Goal: Transaction & Acquisition: Book appointment/travel/reservation

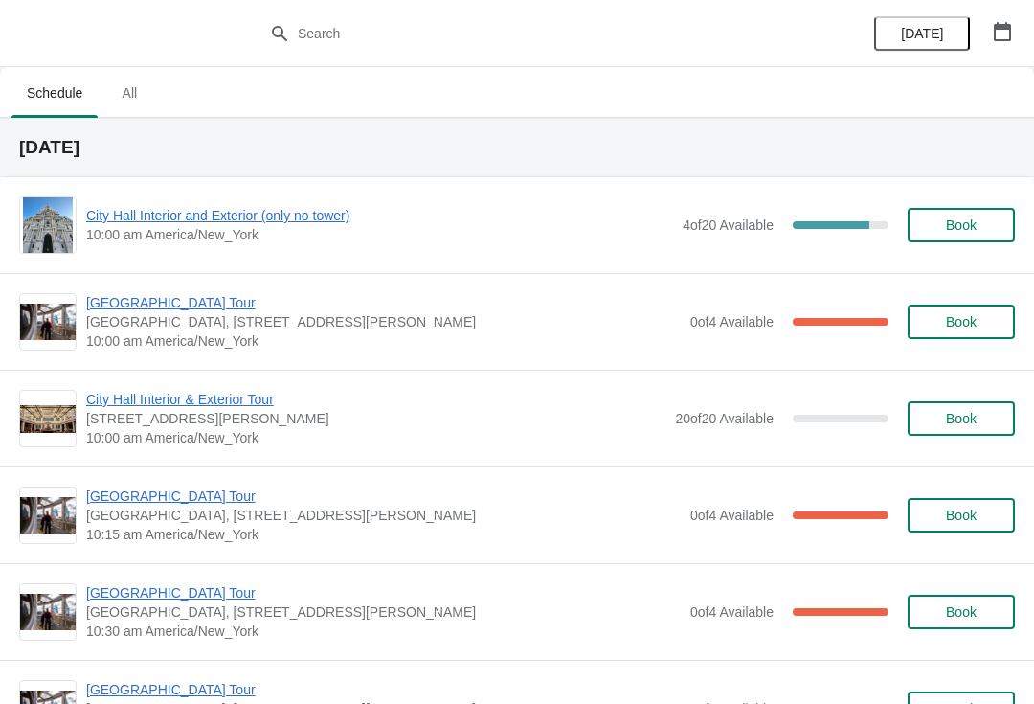
click at [191, 298] on span "[GEOGRAPHIC_DATA] Tour" at bounding box center [383, 302] width 595 height 19
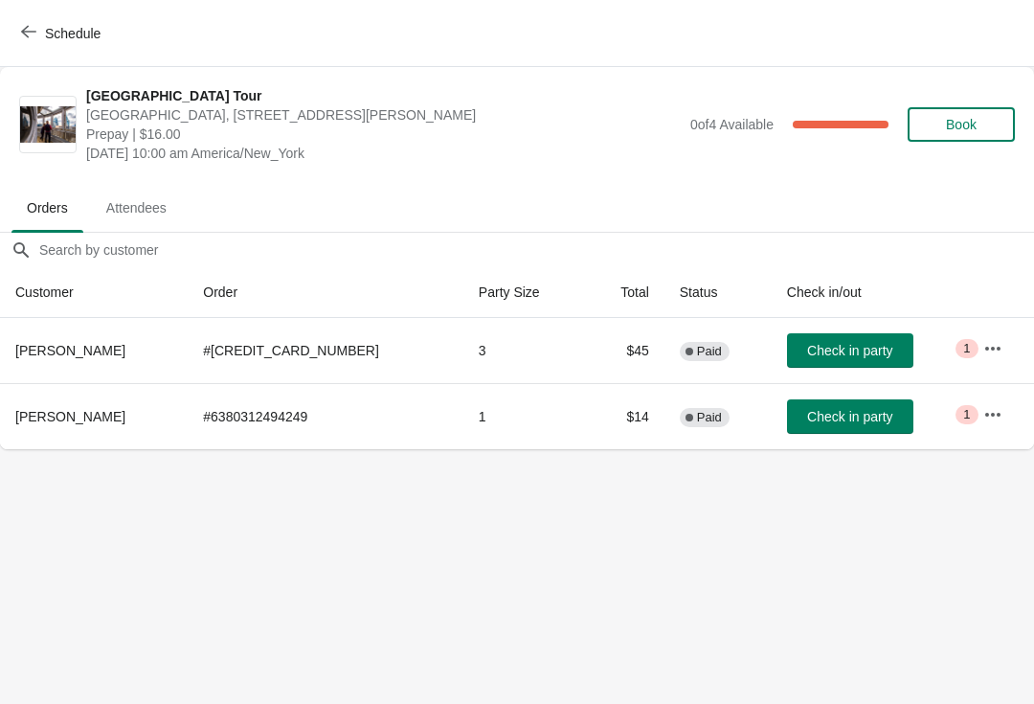
click at [836, 358] on span "Check in party" at bounding box center [849, 350] width 85 height 15
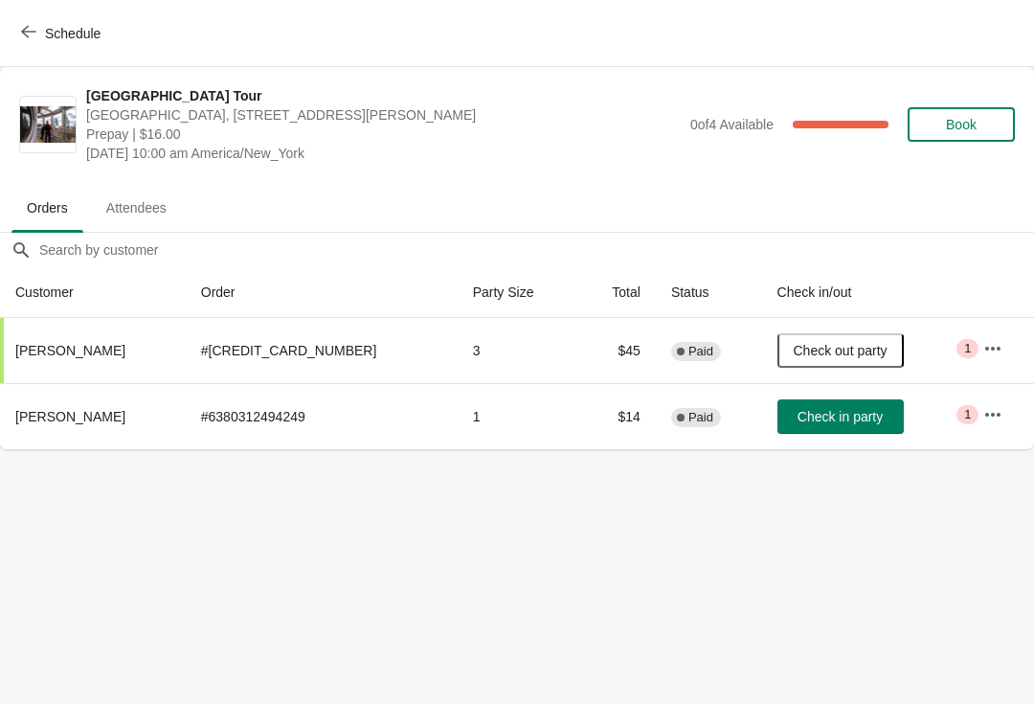
click at [48, 41] on span "Schedule" at bounding box center [73, 33] width 56 height 15
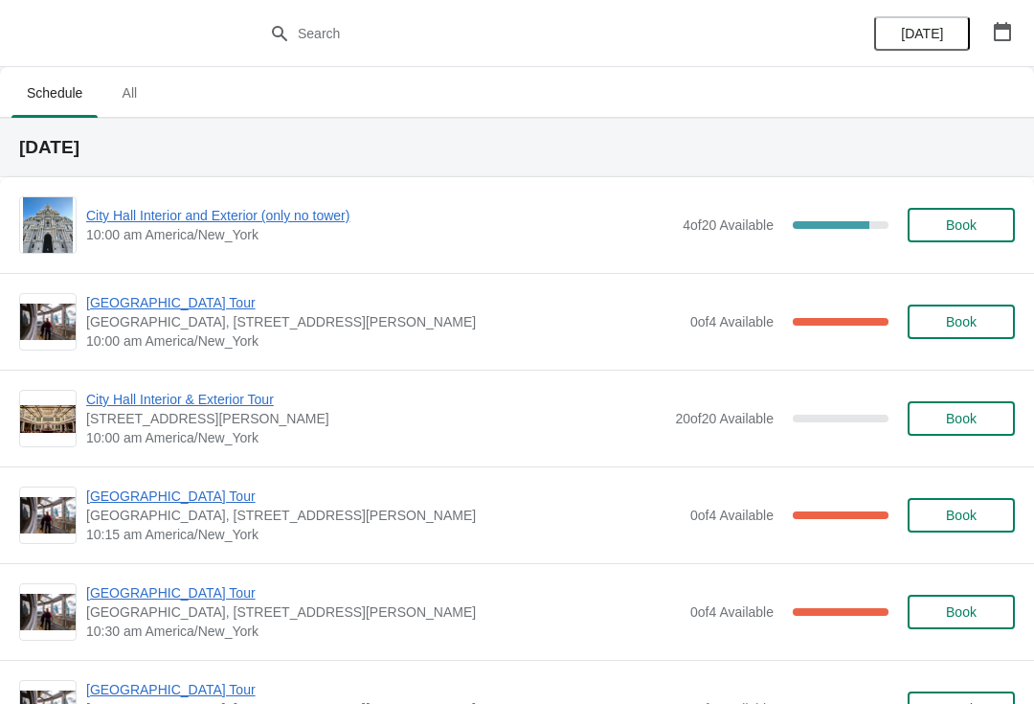
click at [236, 223] on span "City Hall Interior and Exterior (only no tower)" at bounding box center [379, 215] width 587 height 19
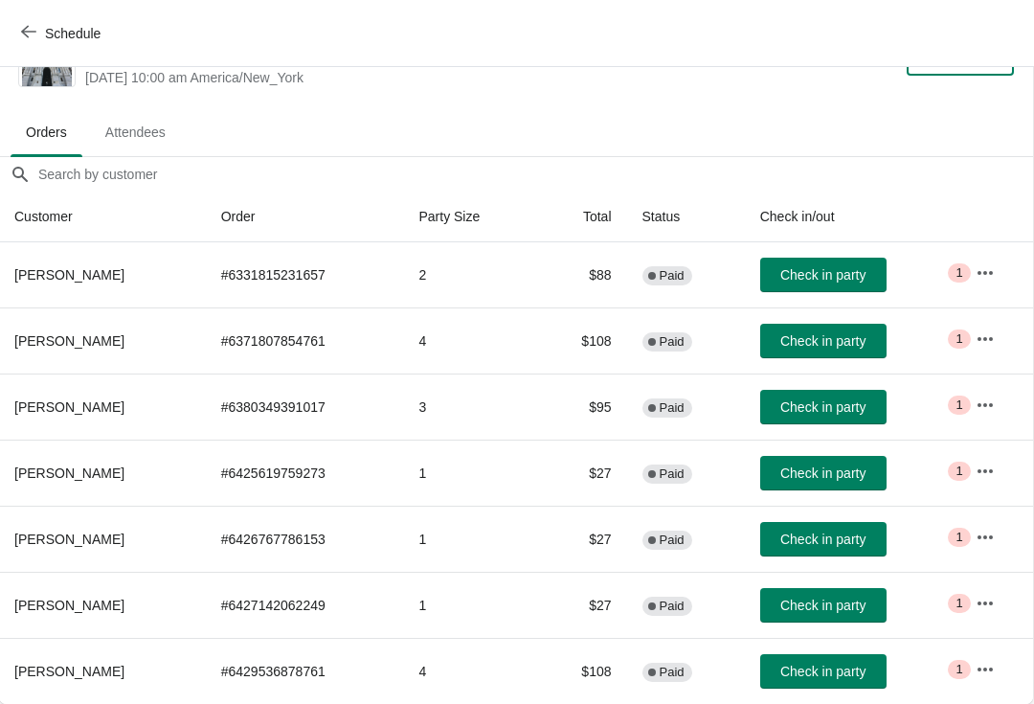
scroll to position [57, 1]
click at [825, 330] on button "Check in party" at bounding box center [823, 341] width 126 height 34
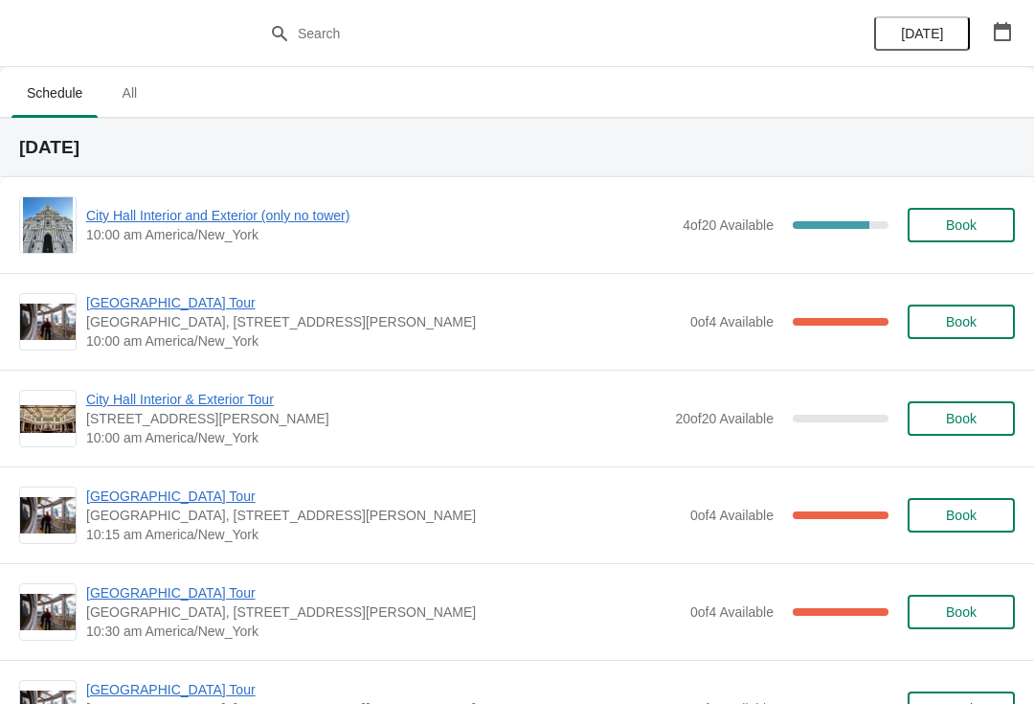
click at [184, 310] on span "[GEOGRAPHIC_DATA] Tour" at bounding box center [383, 302] width 595 height 19
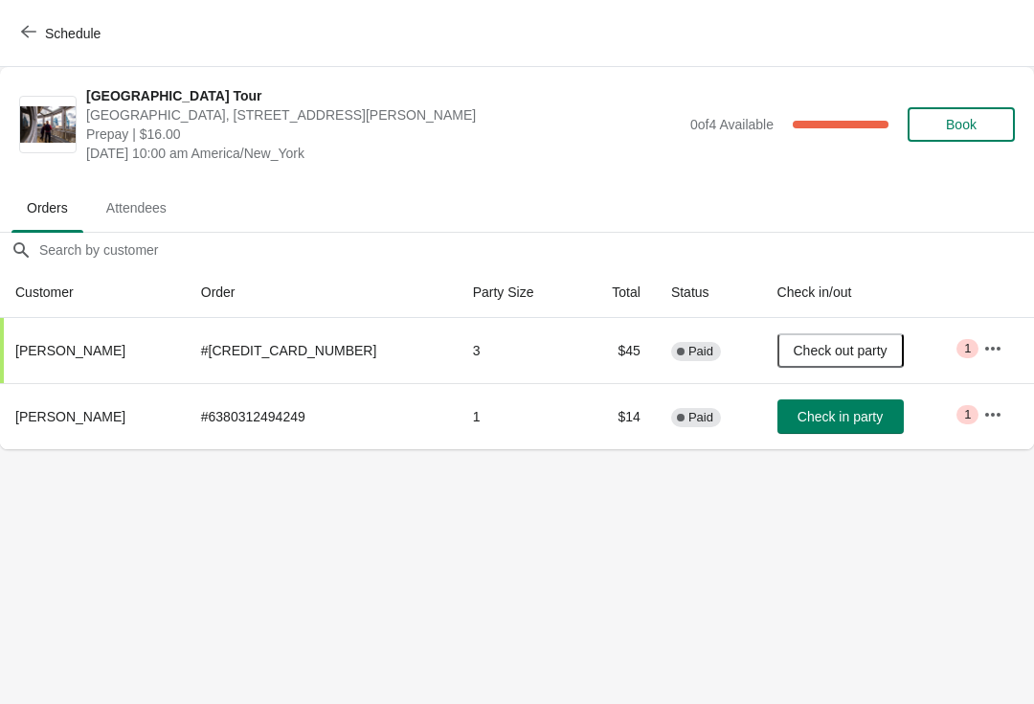
click at [11, 41] on button "Schedule" at bounding box center [63, 33] width 106 height 34
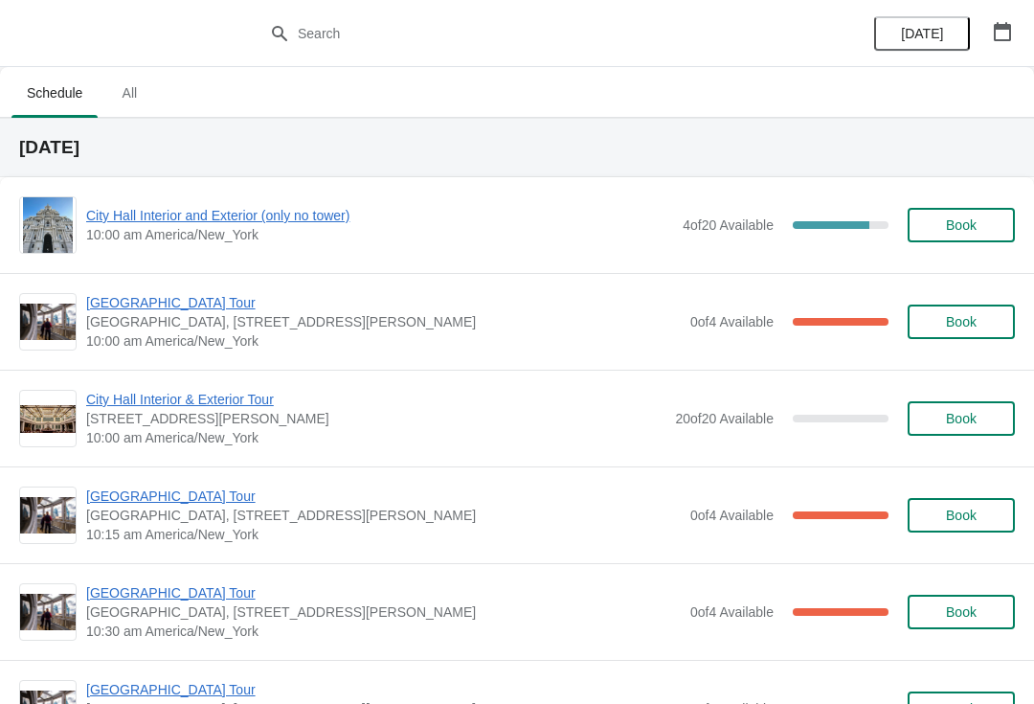
click at [273, 219] on span "City Hall Interior and Exterior (only no tower)" at bounding box center [379, 215] width 587 height 19
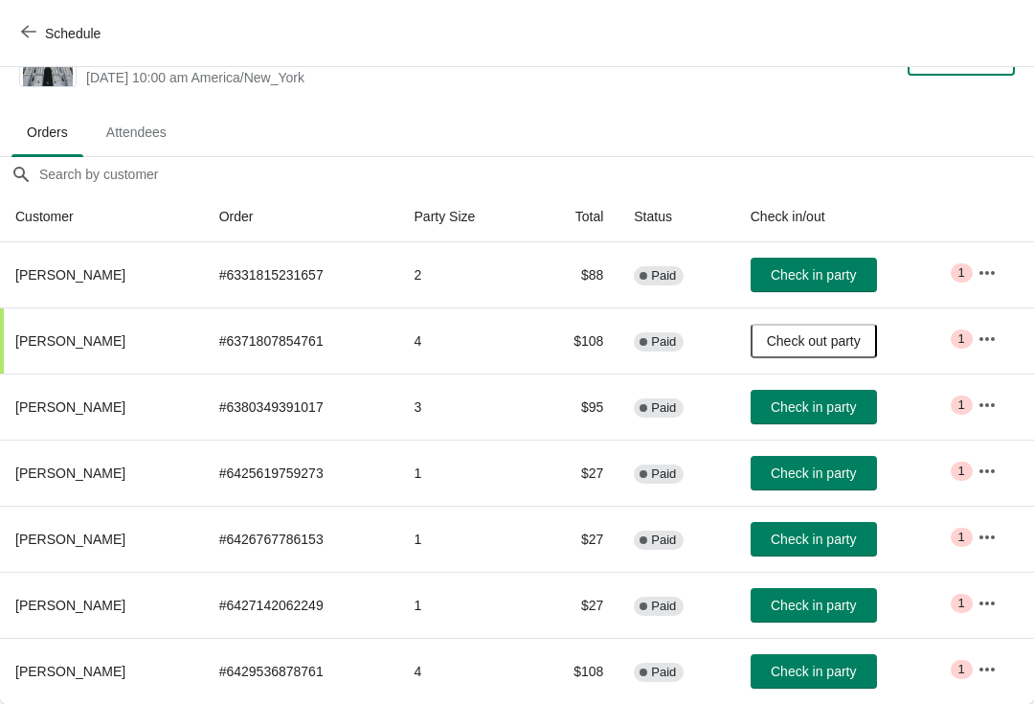
scroll to position [57, 0]
click at [853, 410] on span "Check in party" at bounding box center [813, 406] width 85 height 15
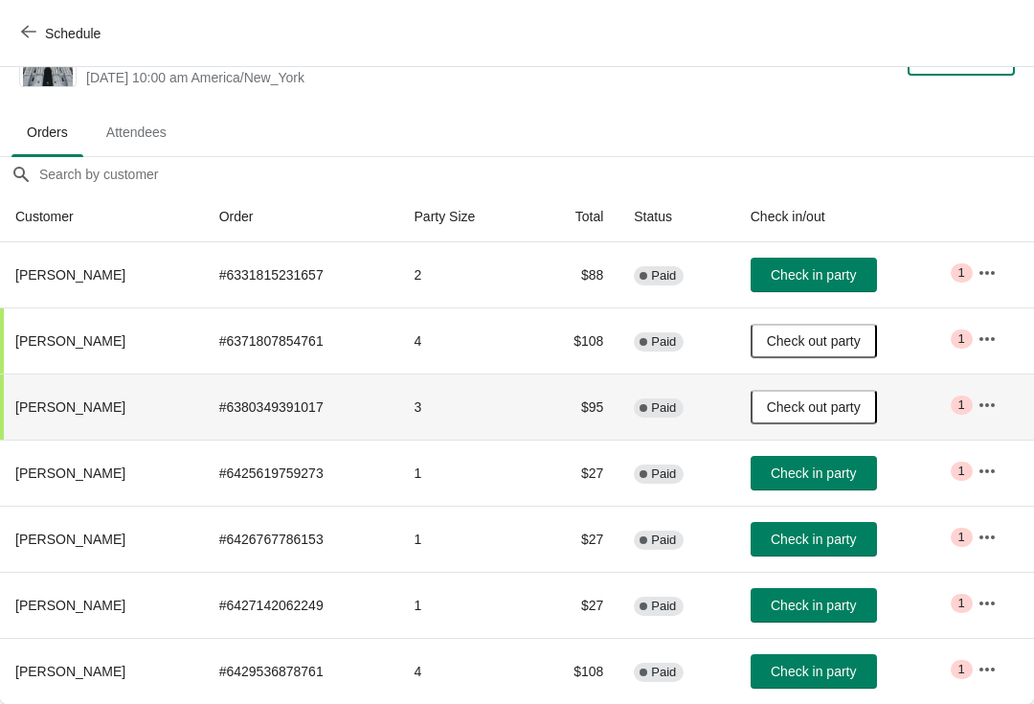
click at [832, 276] on span "Check in party" at bounding box center [813, 274] width 85 height 15
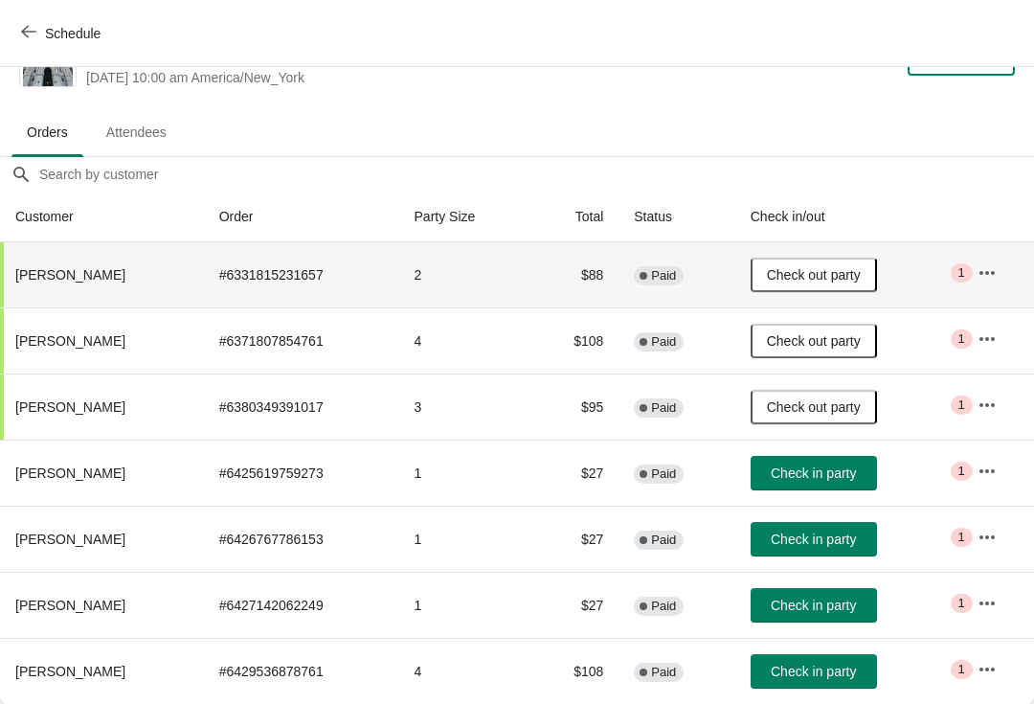
click at [30, 38] on icon "button" at bounding box center [28, 31] width 15 height 15
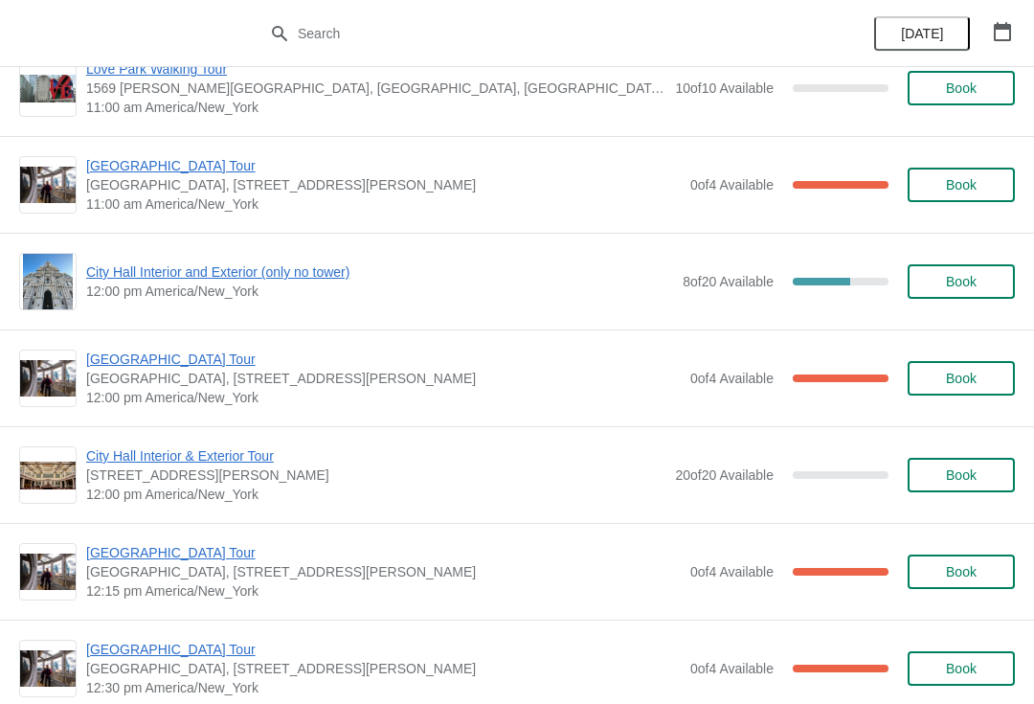
scroll to position [722, 0]
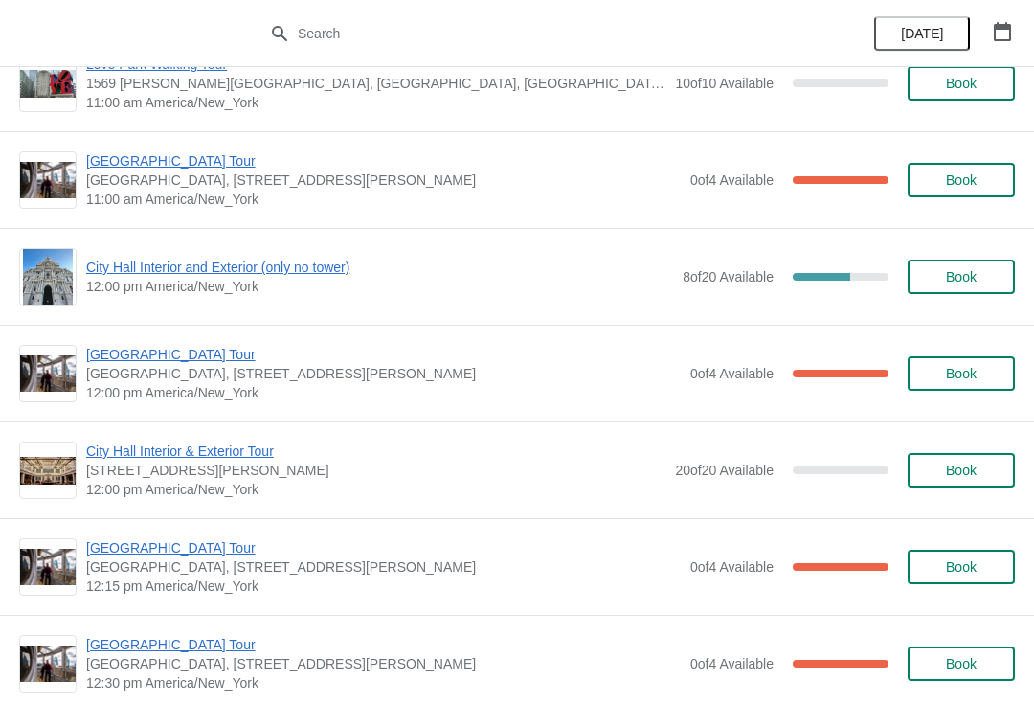
click at [295, 259] on span "City Hall Interior and Exterior (only no tower)" at bounding box center [379, 267] width 587 height 19
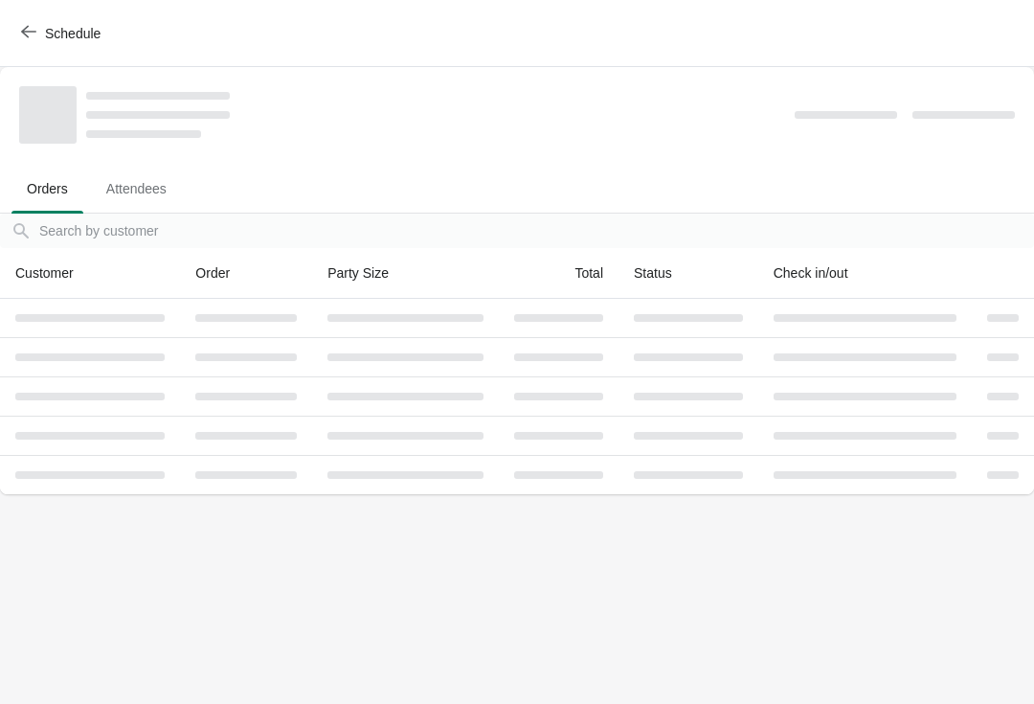
scroll to position [0, 0]
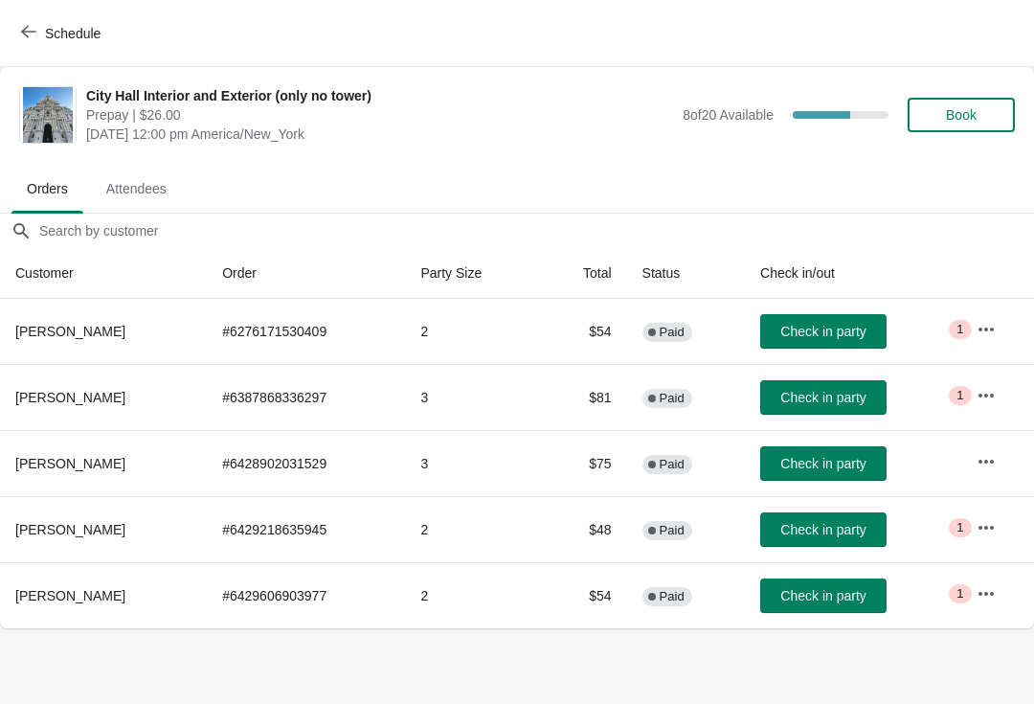
click at [28, 39] on span "button" at bounding box center [28, 33] width 15 height 18
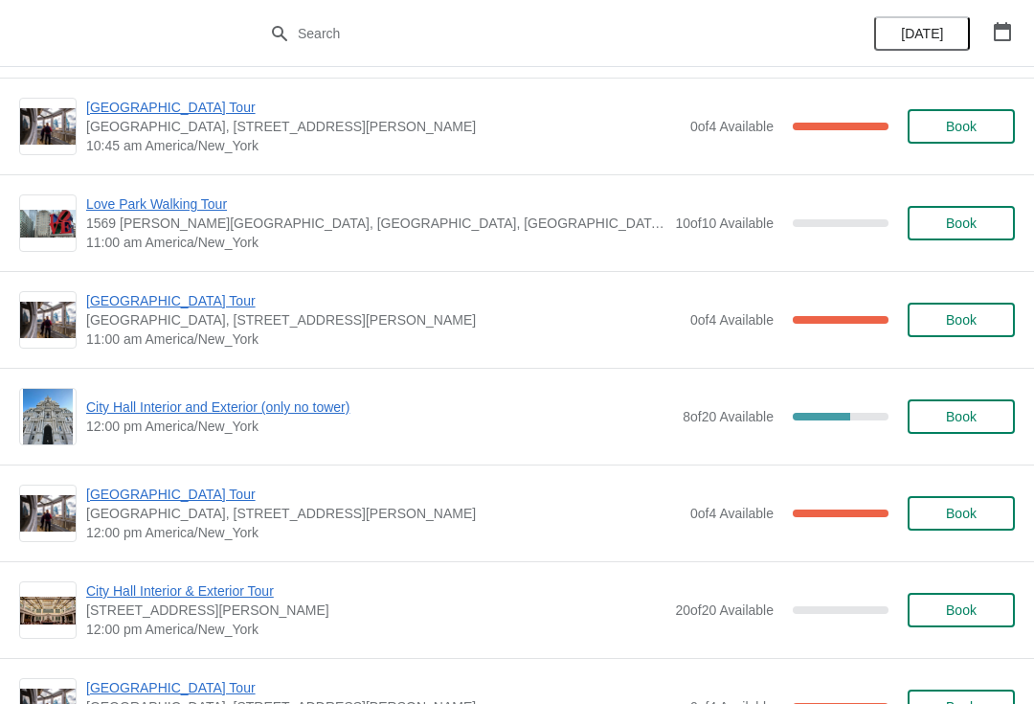
scroll to position [651, 0]
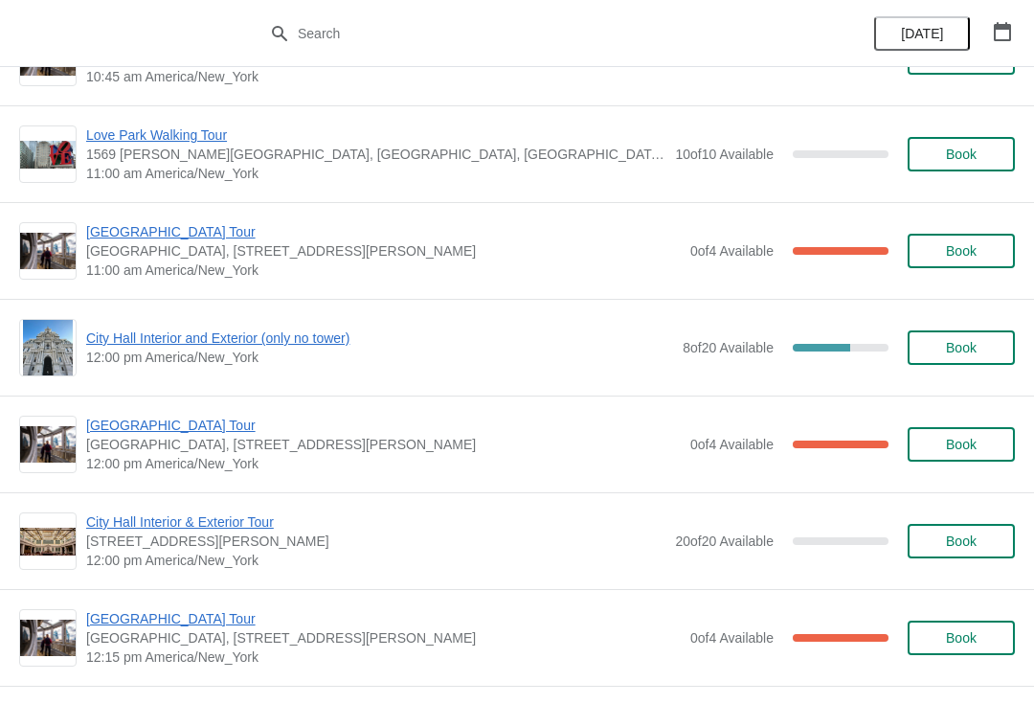
click at [172, 416] on span "[GEOGRAPHIC_DATA] Tour" at bounding box center [383, 425] width 595 height 19
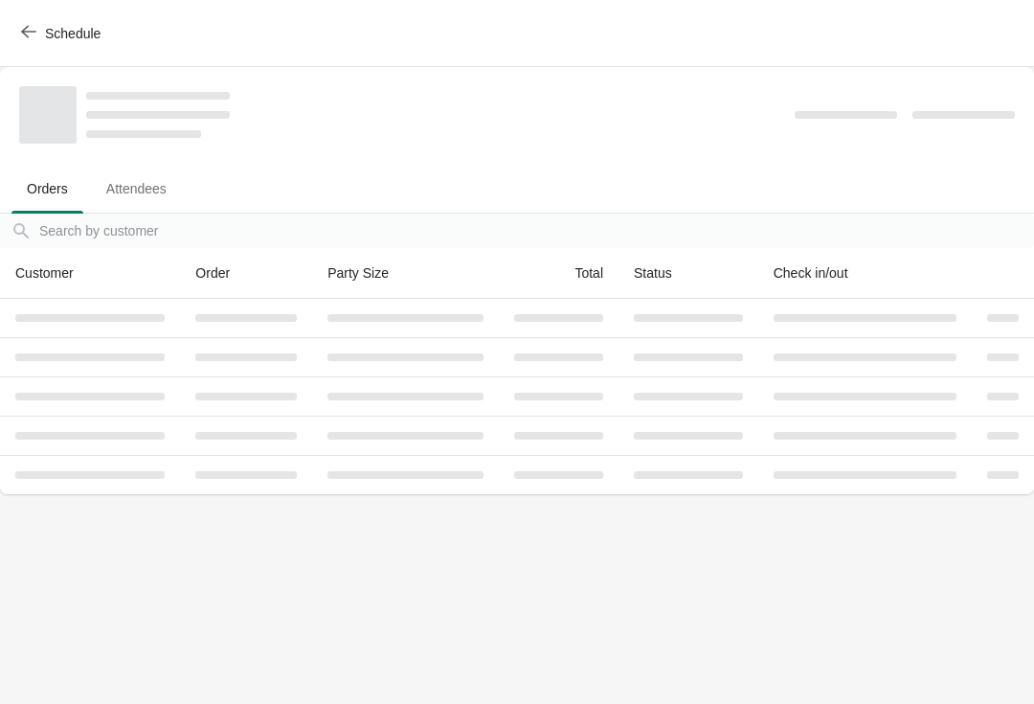
scroll to position [0, 0]
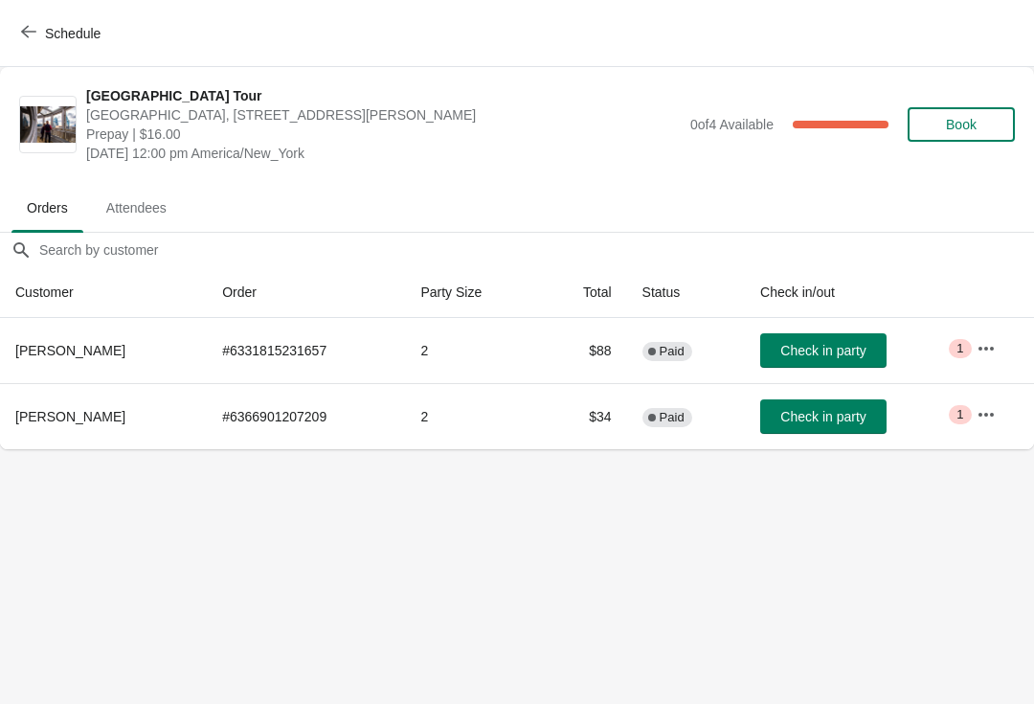
click at [848, 359] on button "Check in party" at bounding box center [823, 350] width 126 height 34
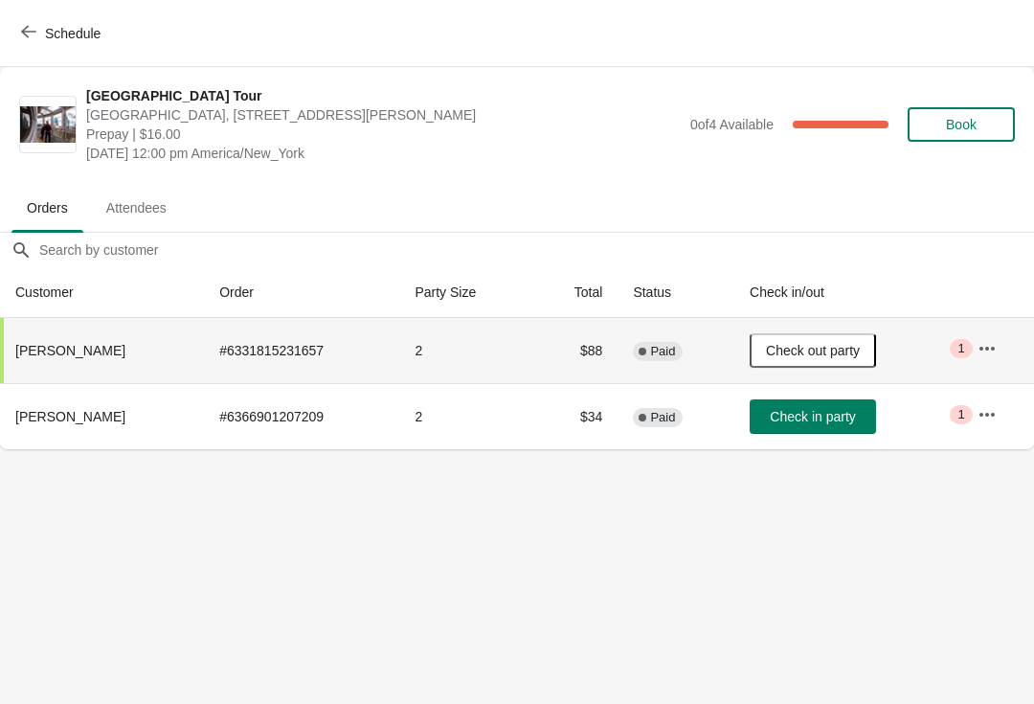
click at [30, 32] on icon "button" at bounding box center [28, 32] width 15 height 12
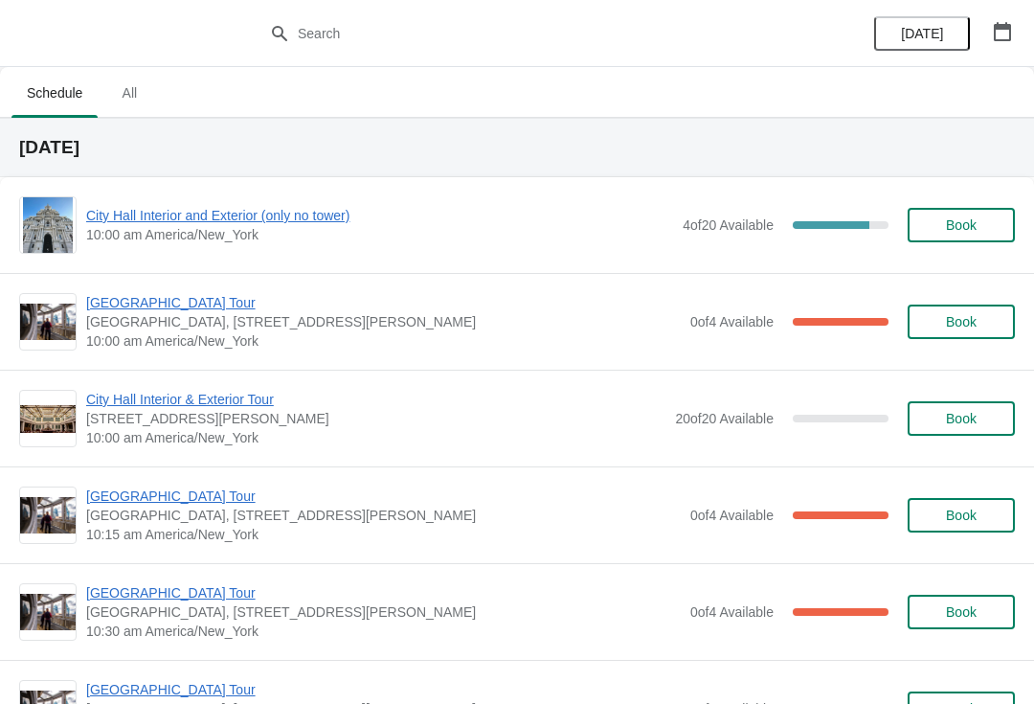
click at [255, 222] on span "City Hall Interior and Exterior (only no tower)" at bounding box center [379, 215] width 587 height 19
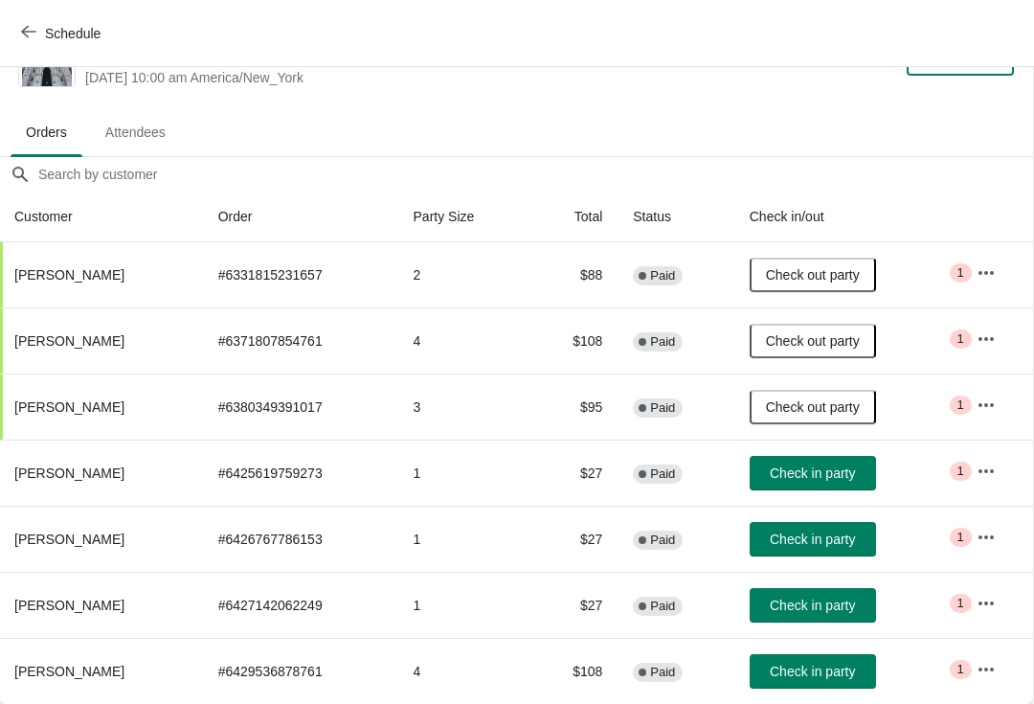
scroll to position [57, 1]
click at [855, 674] on span "Check in party" at bounding box center [812, 671] width 85 height 15
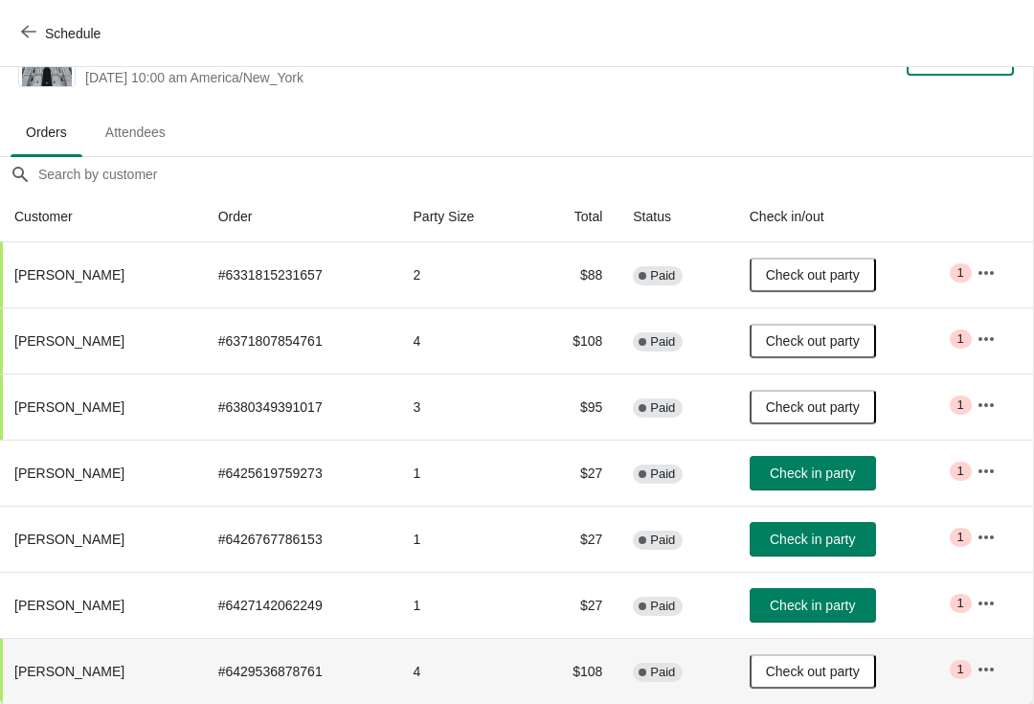
click at [855, 599] on span "Check in party" at bounding box center [812, 605] width 85 height 15
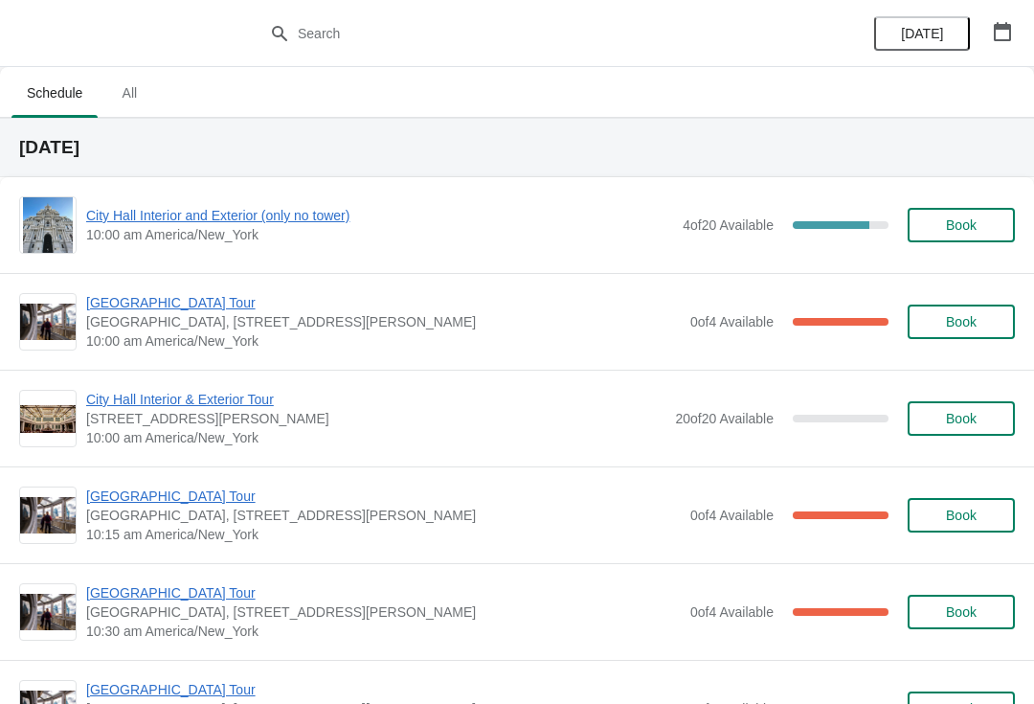
click at [155, 305] on span "[GEOGRAPHIC_DATA] Tour" at bounding box center [383, 302] width 595 height 19
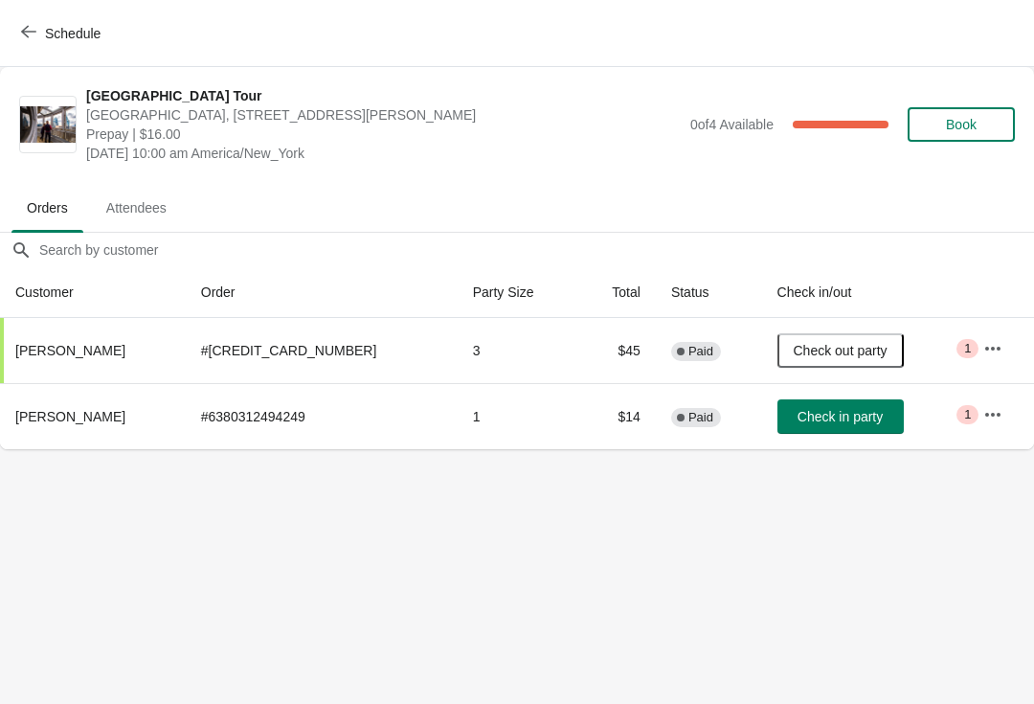
click at [798, 409] on span "Check in party" at bounding box center [840, 416] width 85 height 15
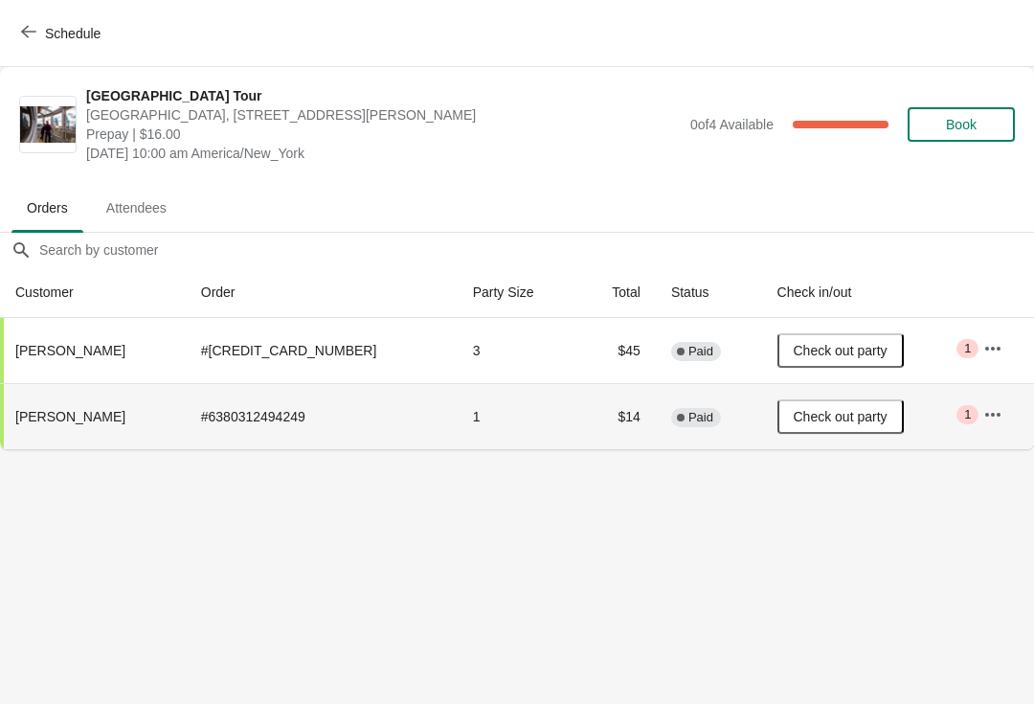
click at [15, 21] on button "Schedule" at bounding box center [63, 33] width 106 height 34
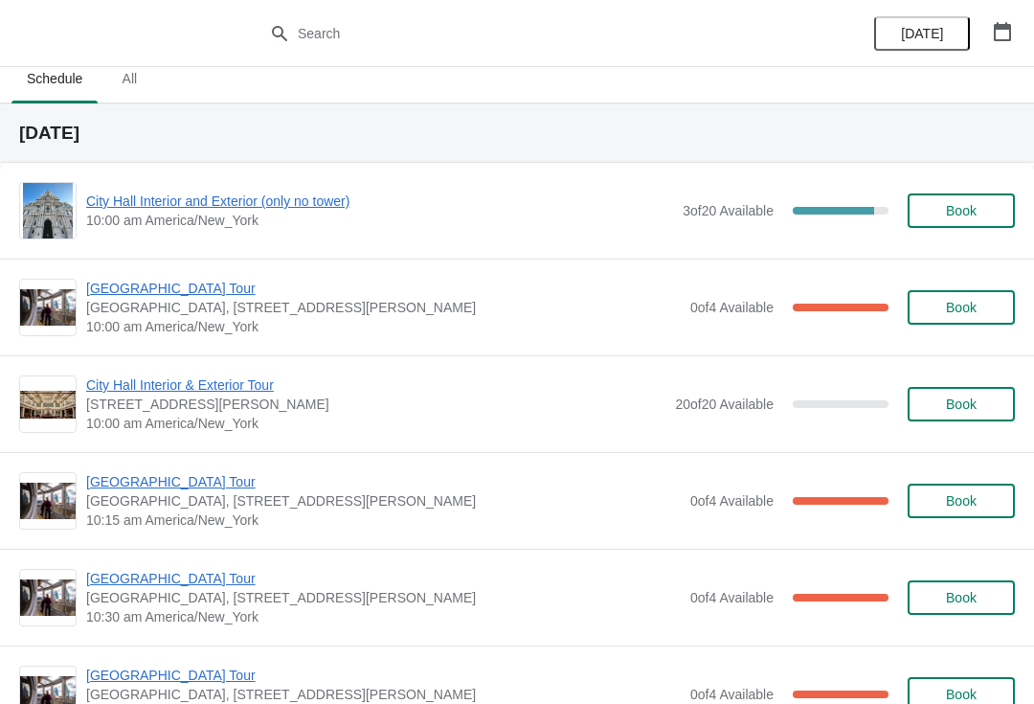
scroll to position [16, 0]
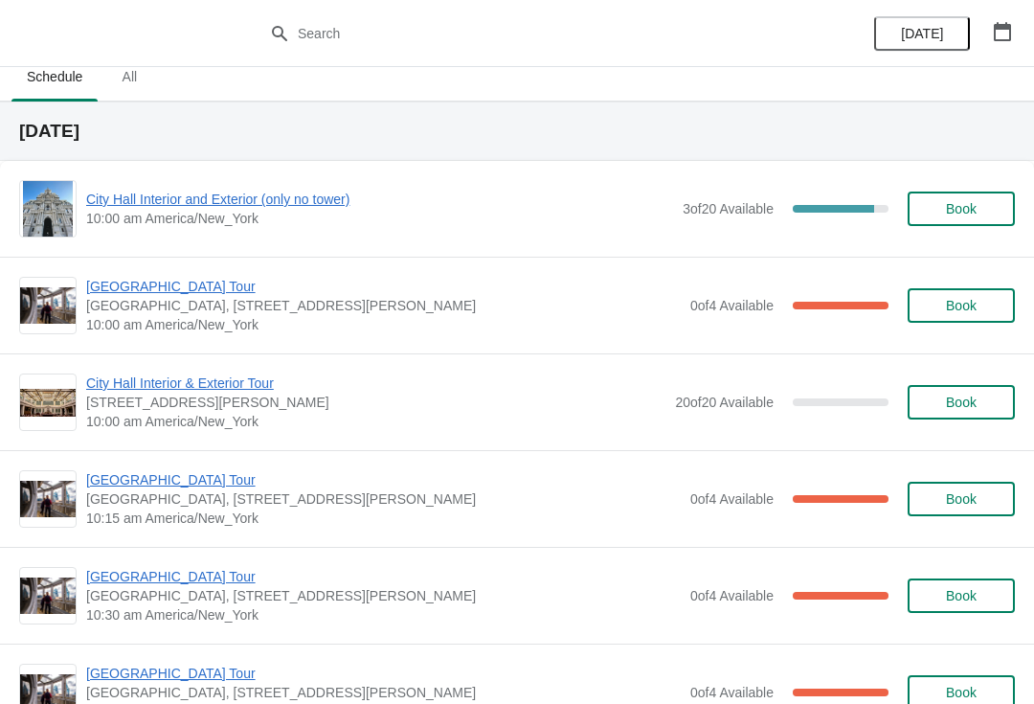
click at [170, 479] on span "[GEOGRAPHIC_DATA] Tour" at bounding box center [383, 479] width 595 height 19
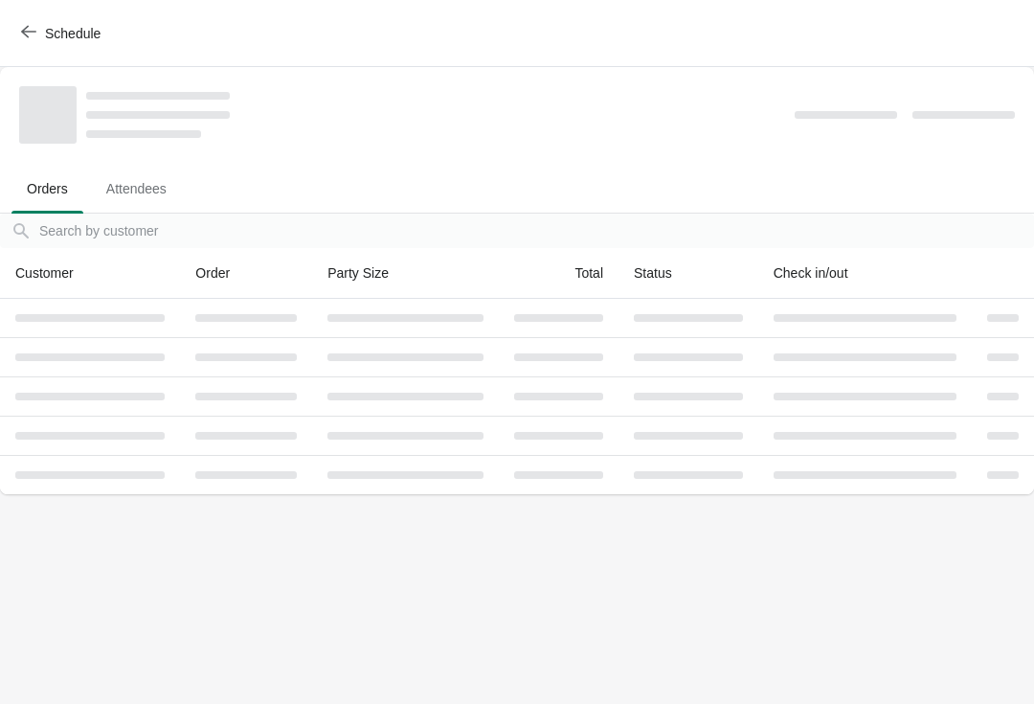
scroll to position [0, 0]
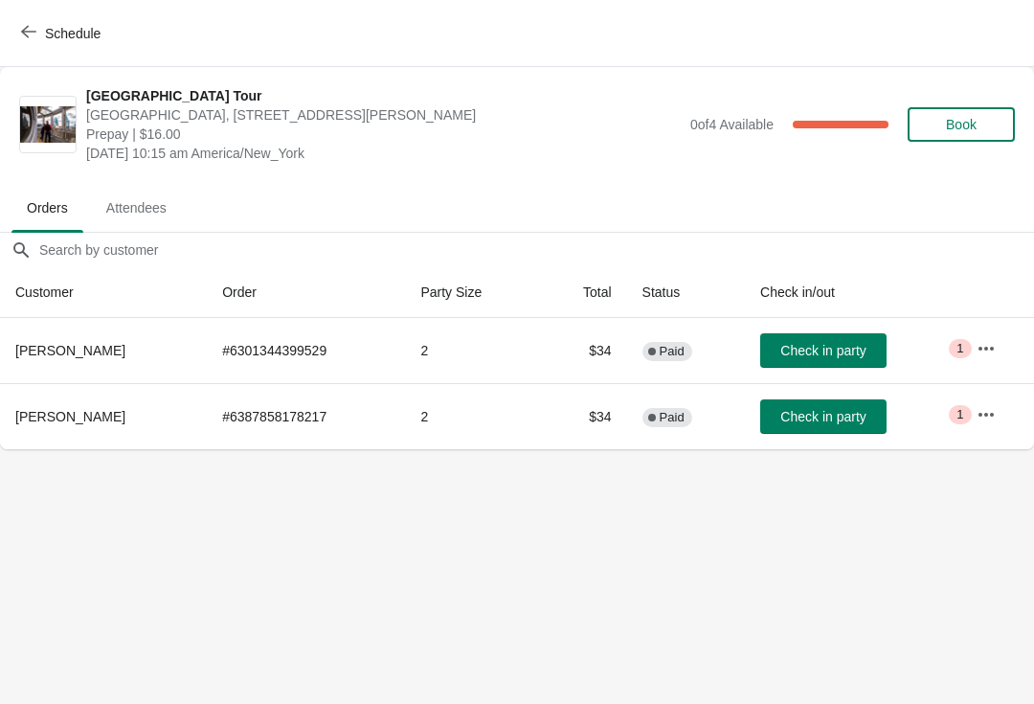
click at [825, 415] on span "Check in party" at bounding box center [822, 416] width 85 height 15
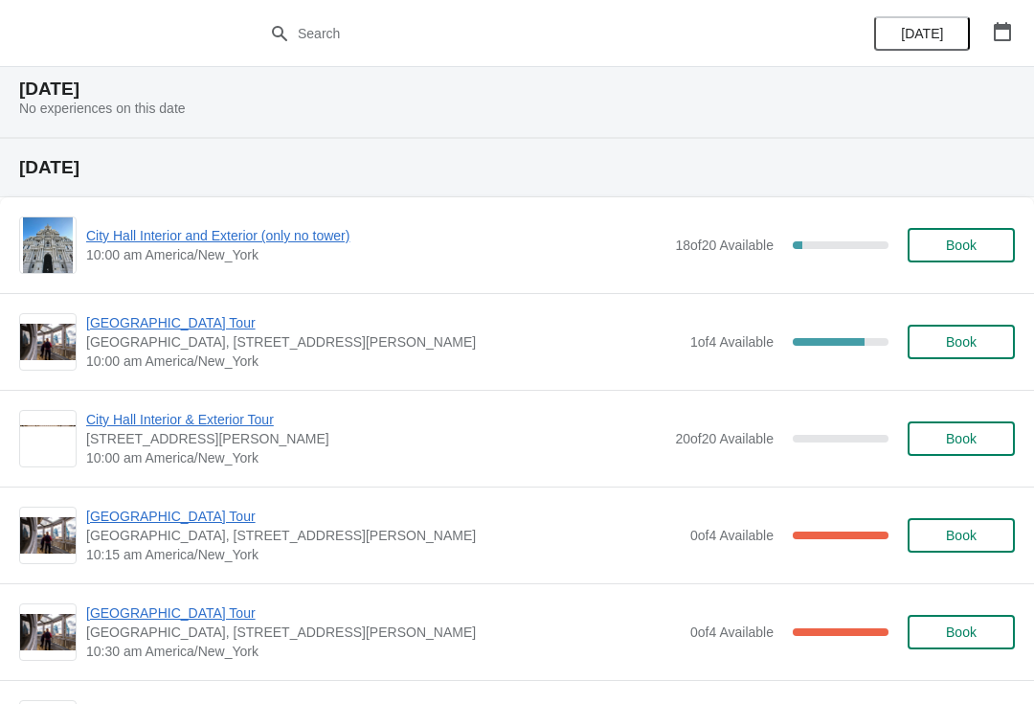
scroll to position [2405, 0]
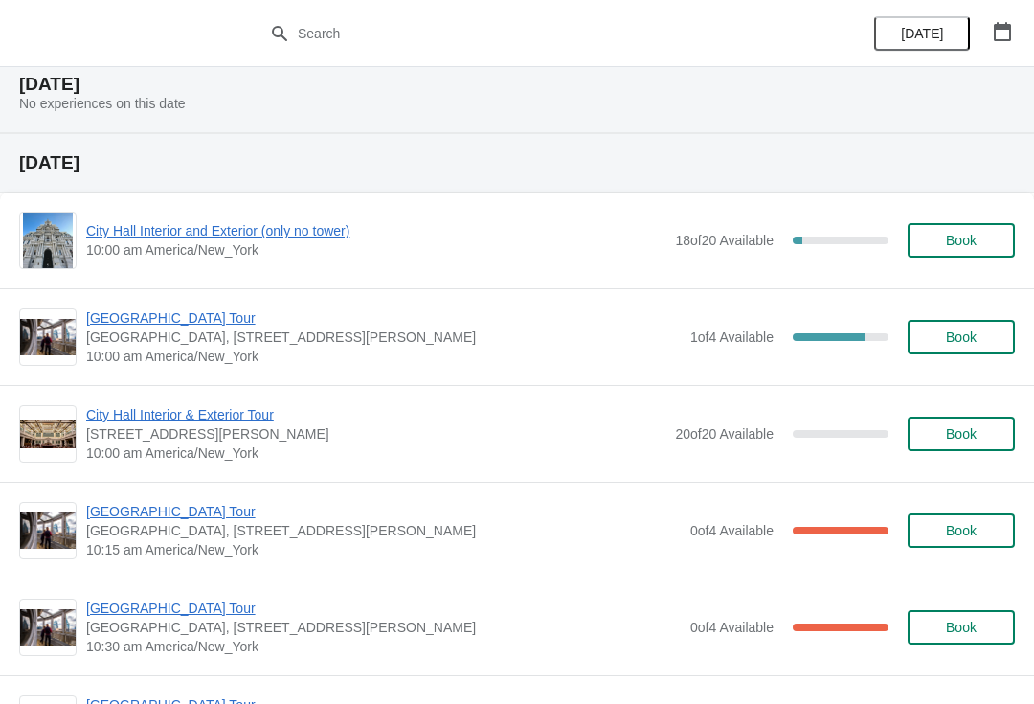
click at [151, 315] on span "[GEOGRAPHIC_DATA] Tour" at bounding box center [383, 317] width 595 height 19
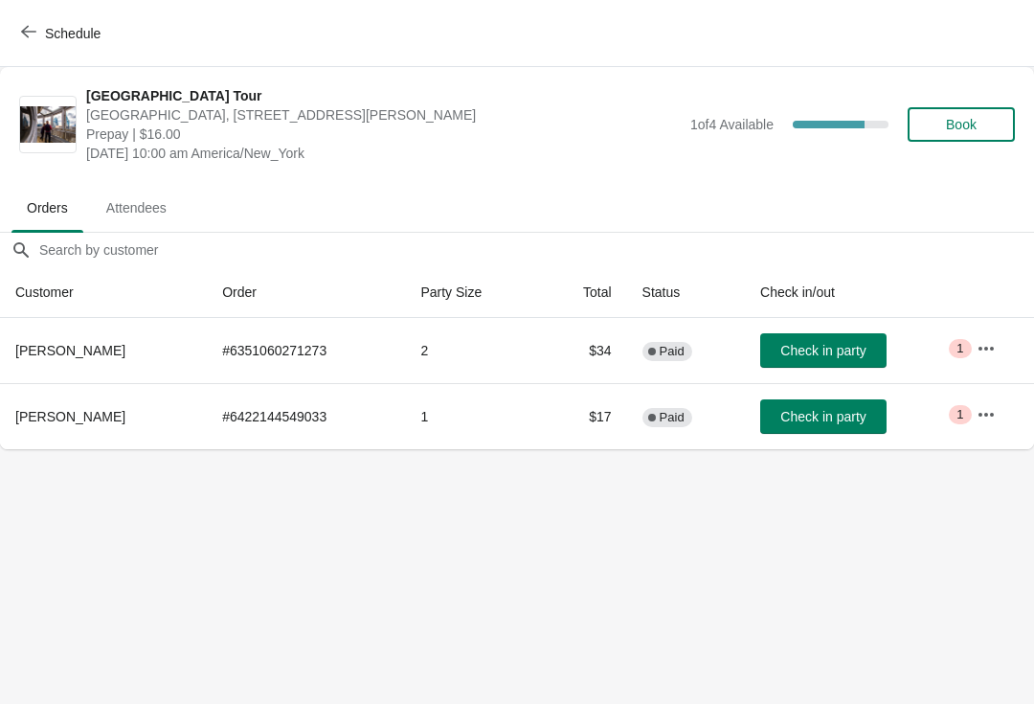
click at [961, 117] on span "Book" at bounding box center [961, 124] width 31 height 15
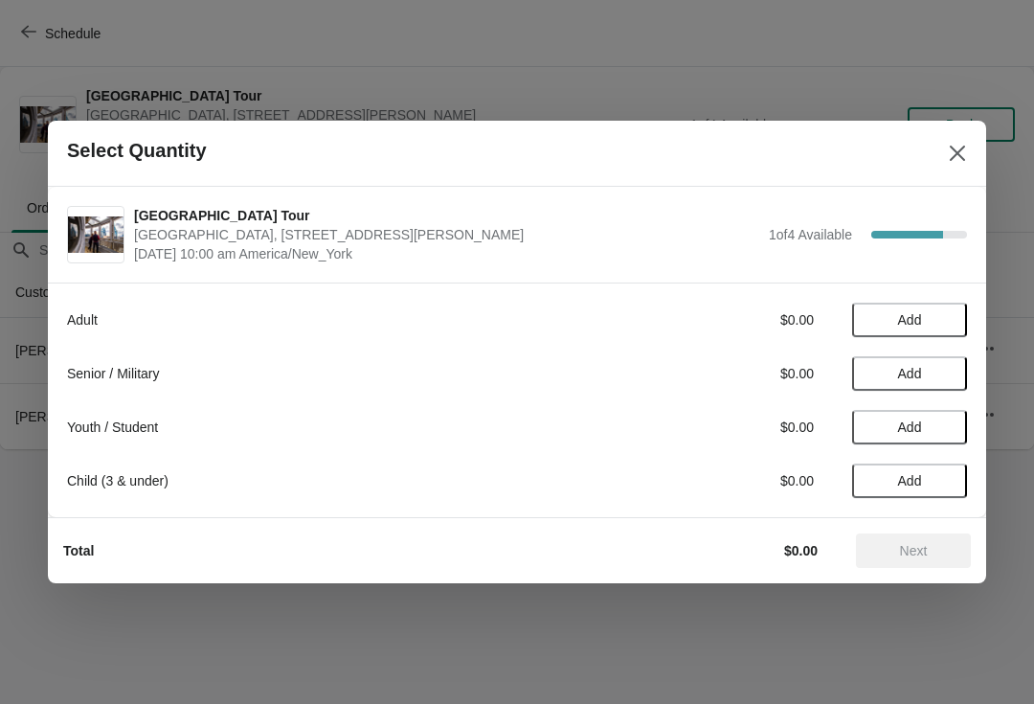
click at [938, 310] on button "Add" at bounding box center [909, 320] width 115 height 34
click at [943, 317] on icon at bounding box center [943, 320] width 20 height 20
click at [926, 543] on span "Next" at bounding box center [914, 550] width 28 height 15
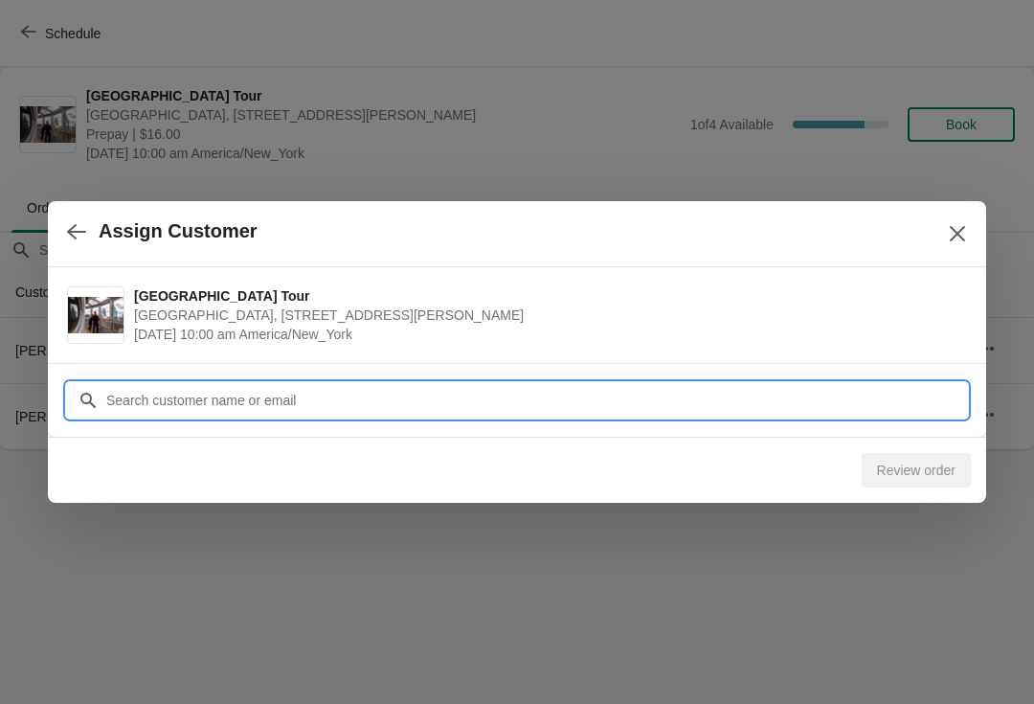
click at [183, 412] on input "Customer" at bounding box center [536, 400] width 862 height 34
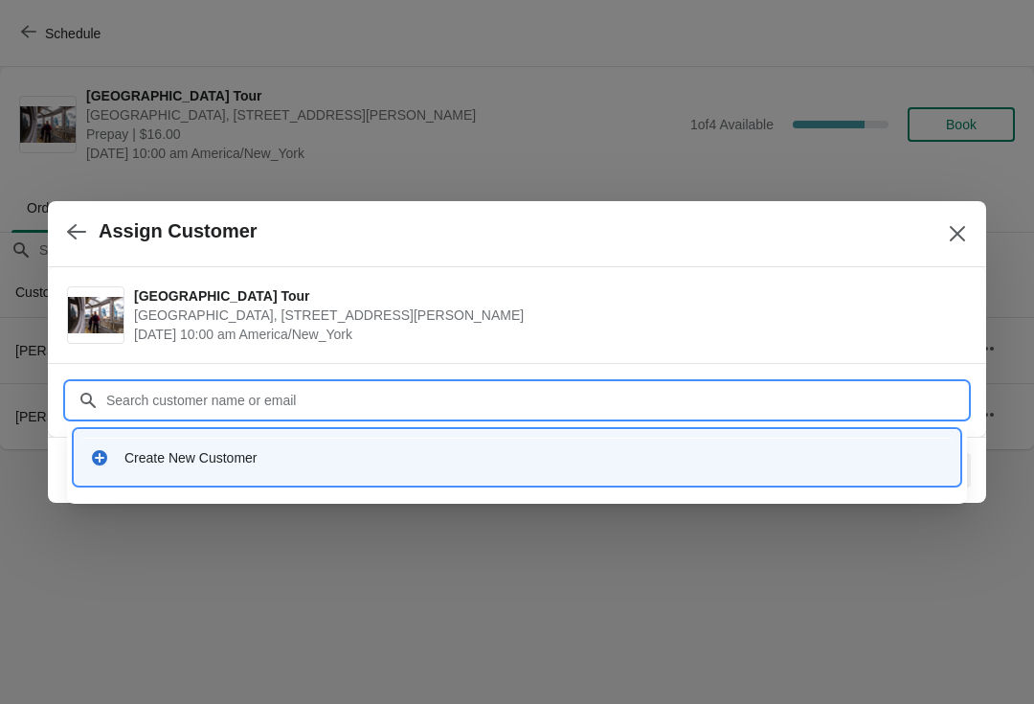
click at [191, 450] on div "Create New Customer" at bounding box center [534, 457] width 820 height 19
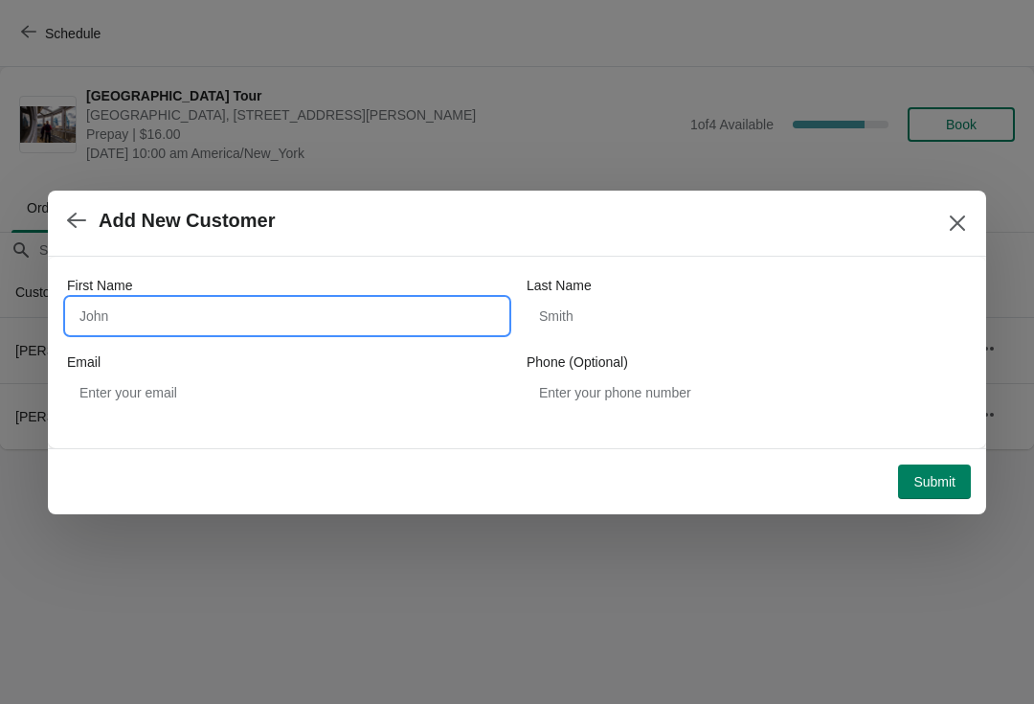
click at [251, 326] on input "First Name" at bounding box center [287, 316] width 441 height 34
type input "Kareena"
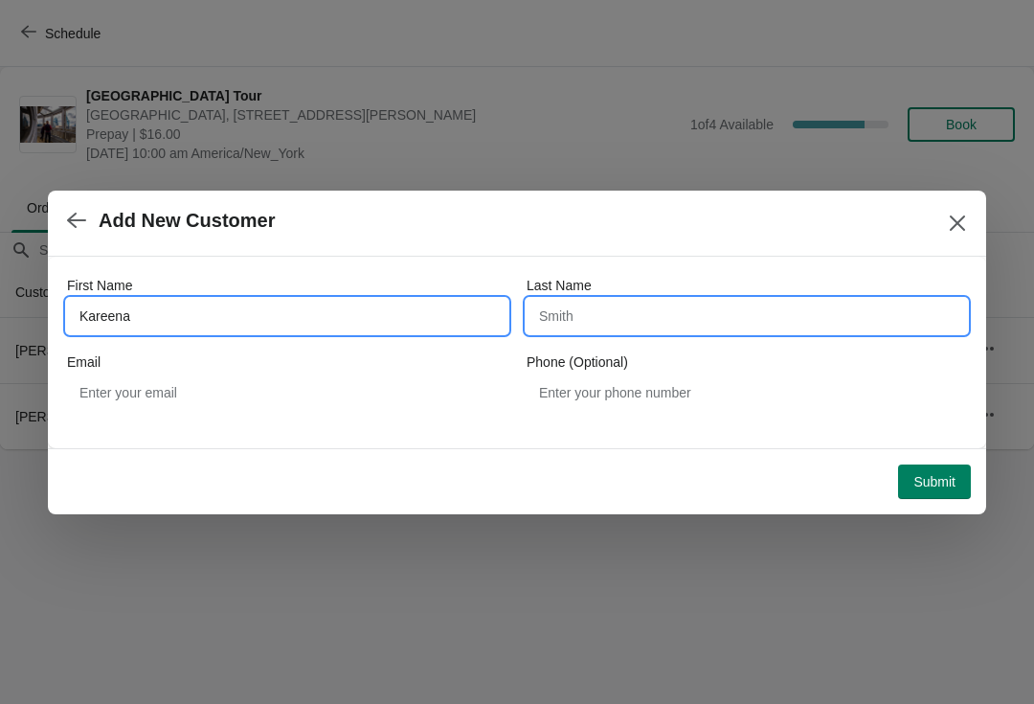
click at [595, 324] on input "Last Name" at bounding box center [747, 316] width 441 height 34
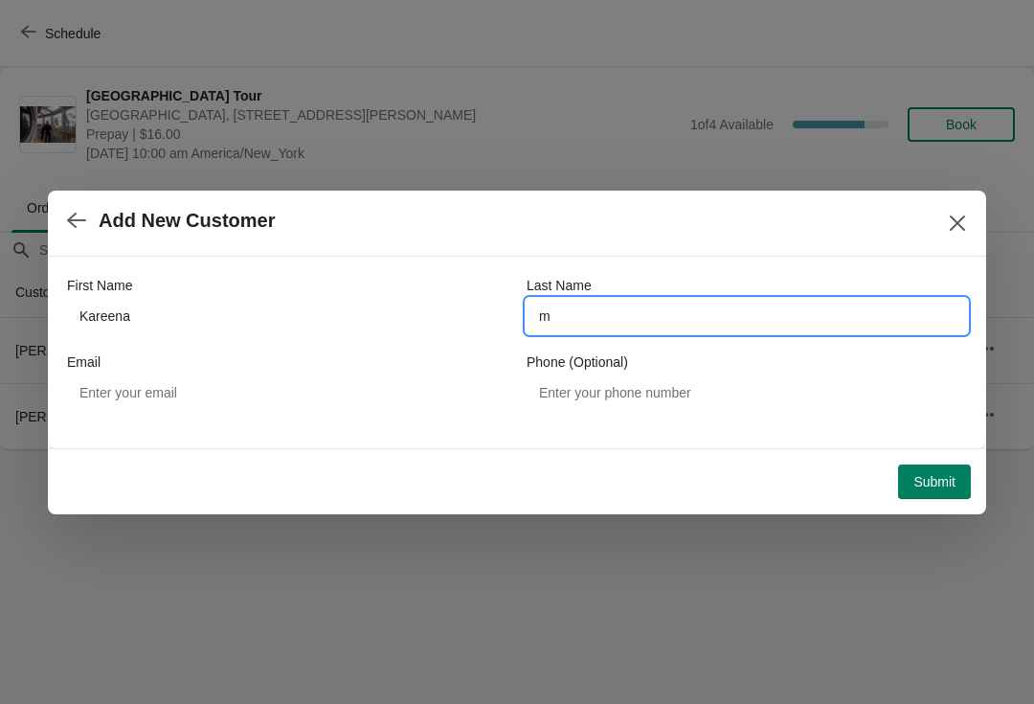
type input "m"
click at [931, 469] on button "Submit" at bounding box center [934, 481] width 73 height 34
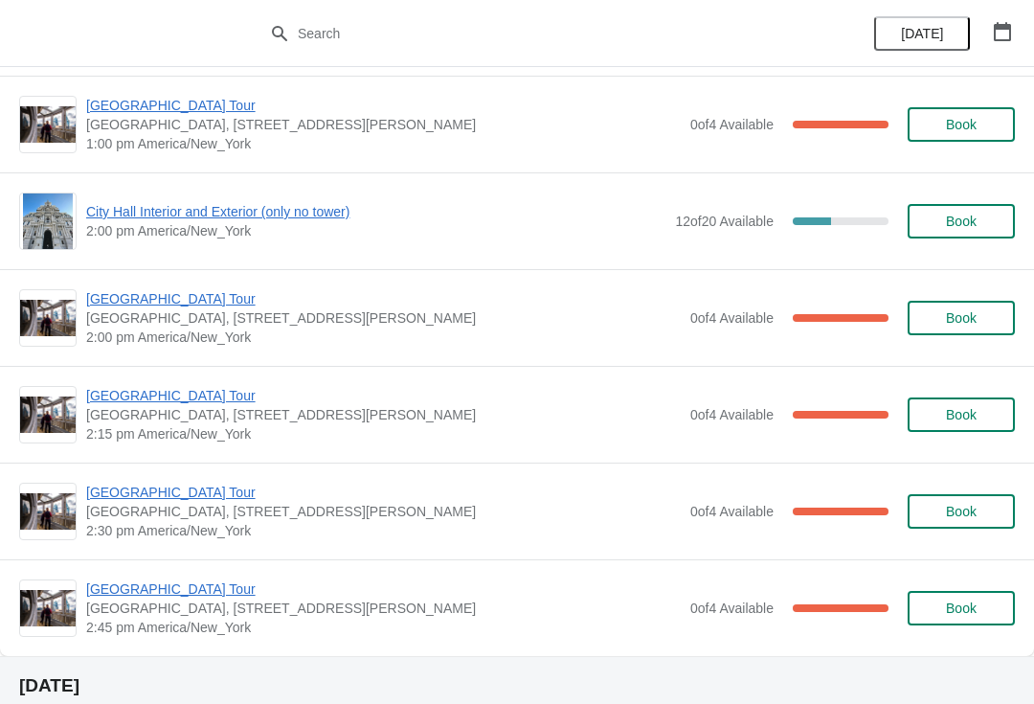
scroll to position [1451, 0]
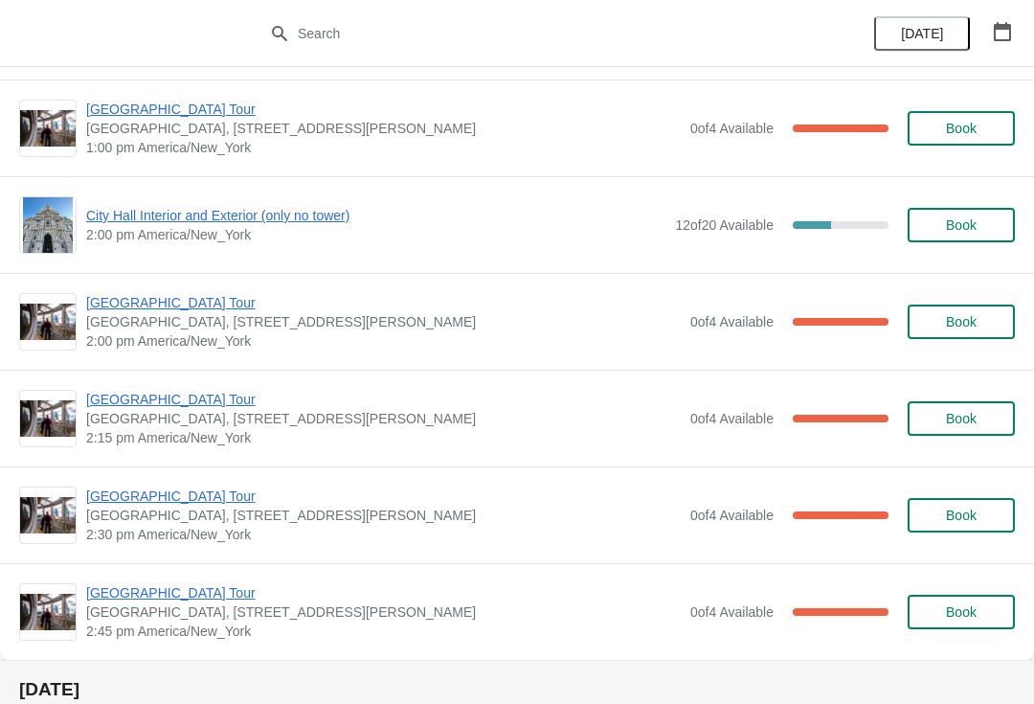
click at [147, 208] on span "City Hall Interior and Exterior (only no tower)" at bounding box center [375, 215] width 579 height 19
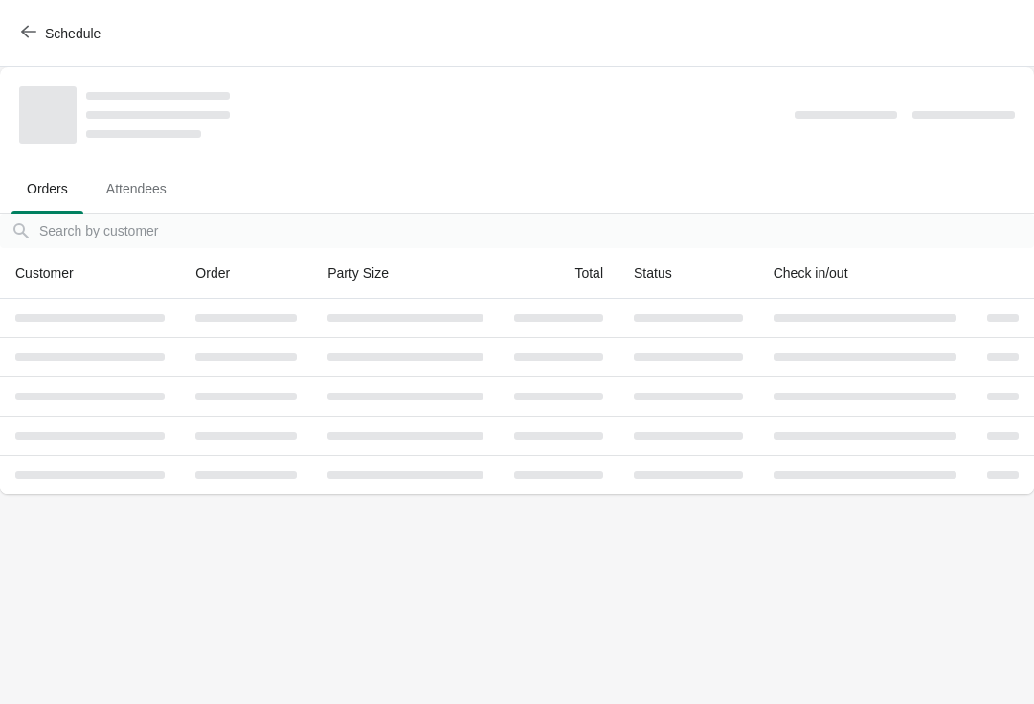
scroll to position [0, 0]
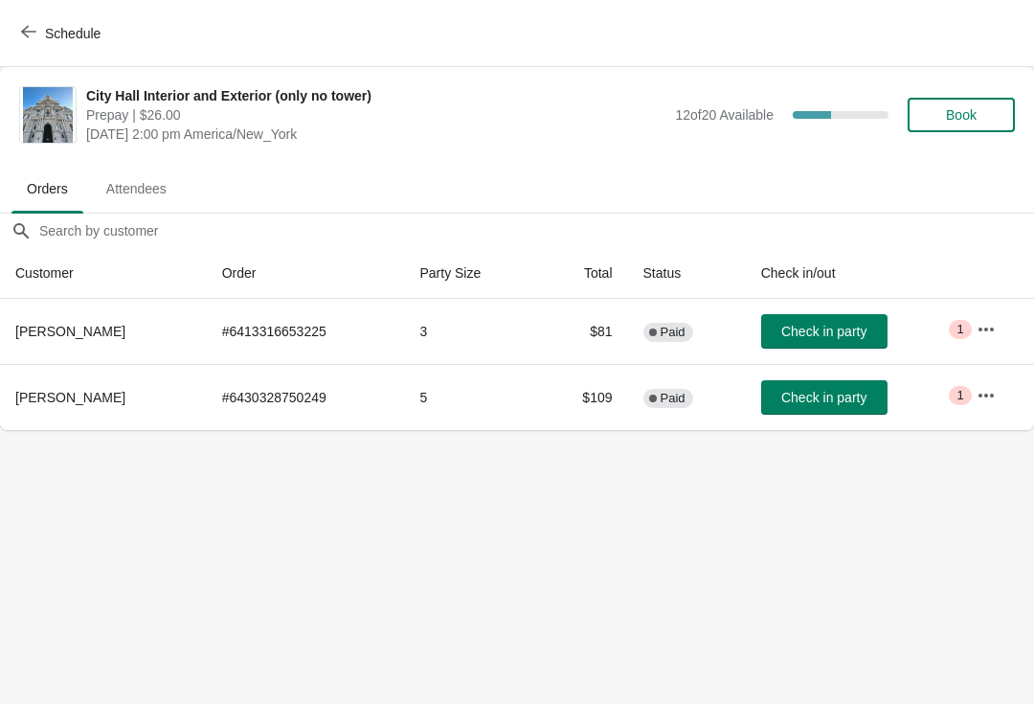
click at [960, 124] on button "Book" at bounding box center [961, 115] width 107 height 34
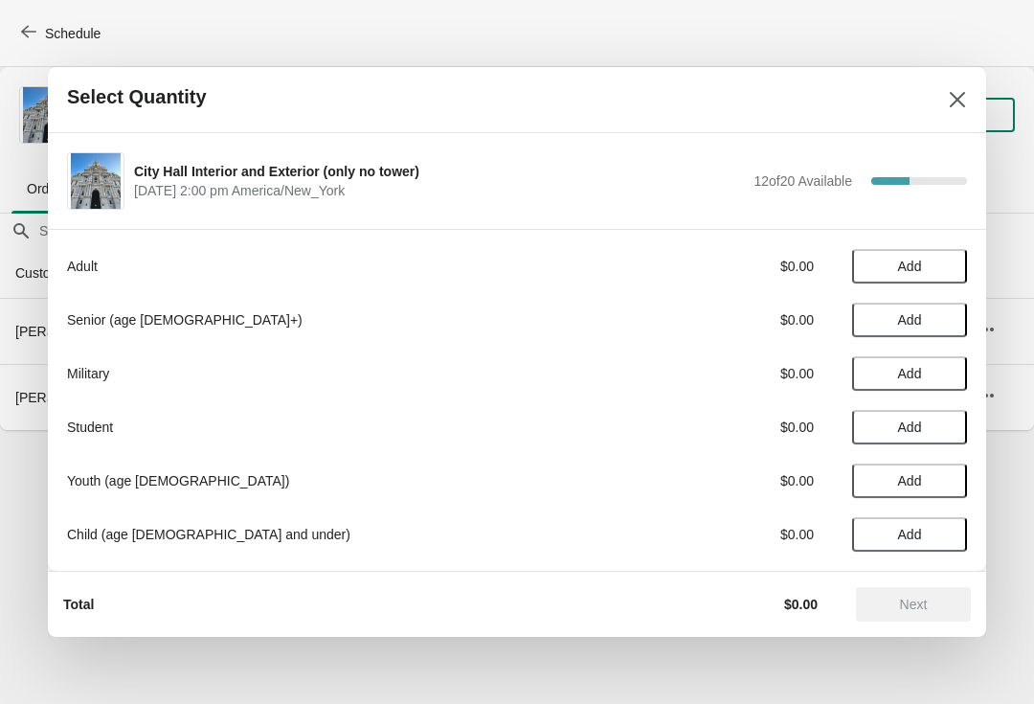
click at [904, 257] on button "Add" at bounding box center [909, 266] width 115 height 34
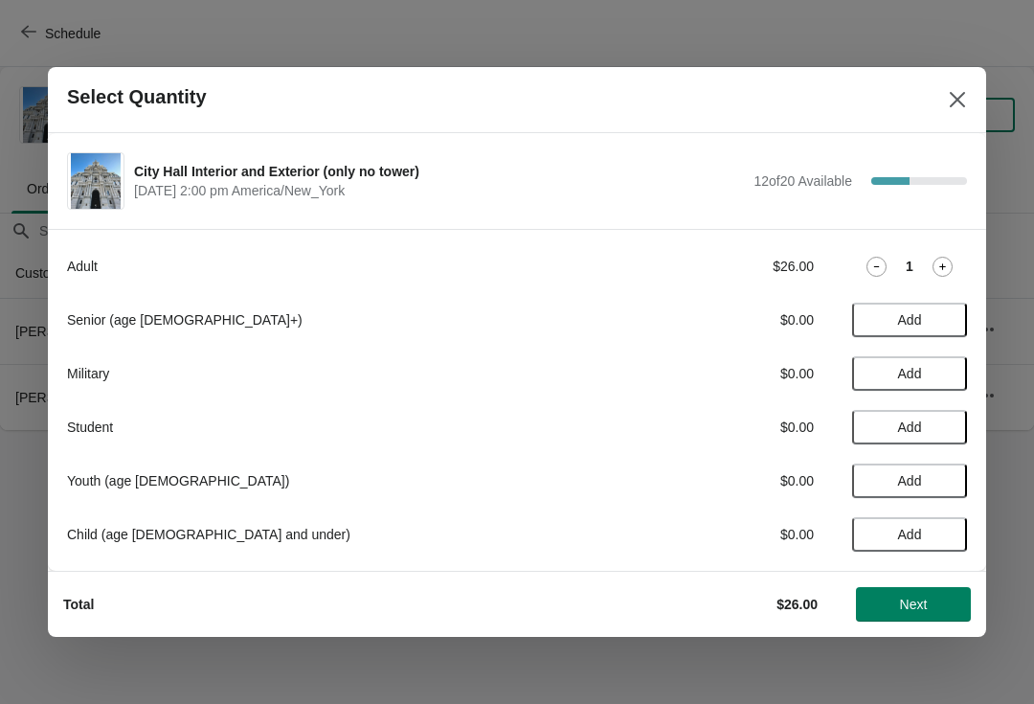
click at [915, 321] on span "Add" at bounding box center [910, 319] width 24 height 15
click at [912, 477] on span "Add" at bounding box center [910, 480] width 24 height 15
click at [921, 621] on button "Next" at bounding box center [913, 604] width 115 height 34
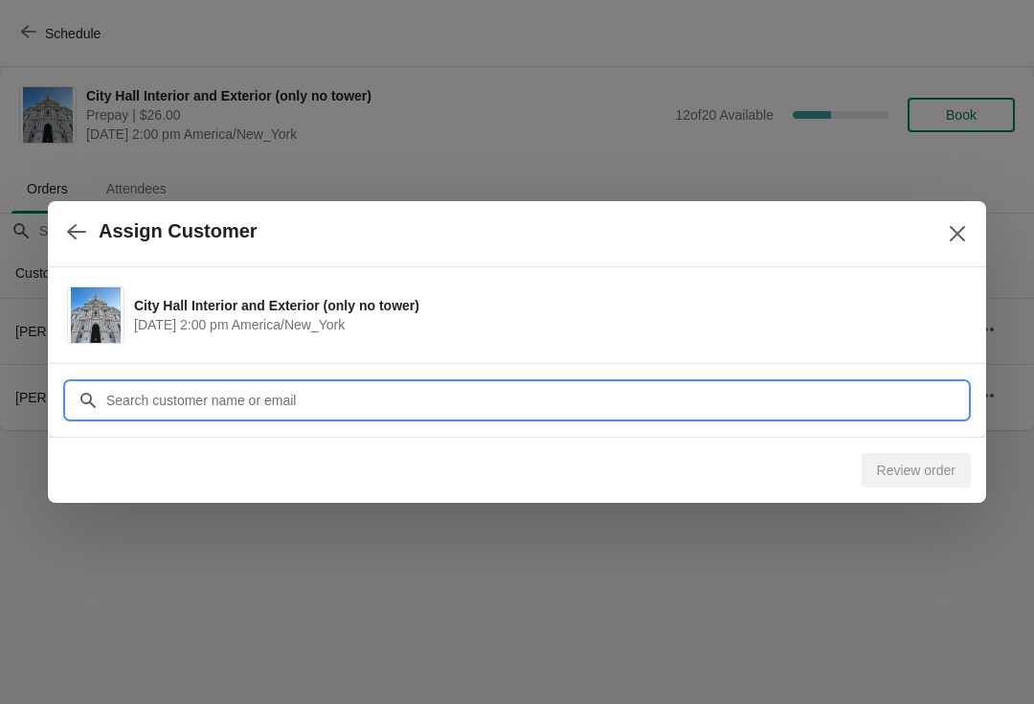
click at [125, 394] on input "Customer" at bounding box center [536, 400] width 862 height 34
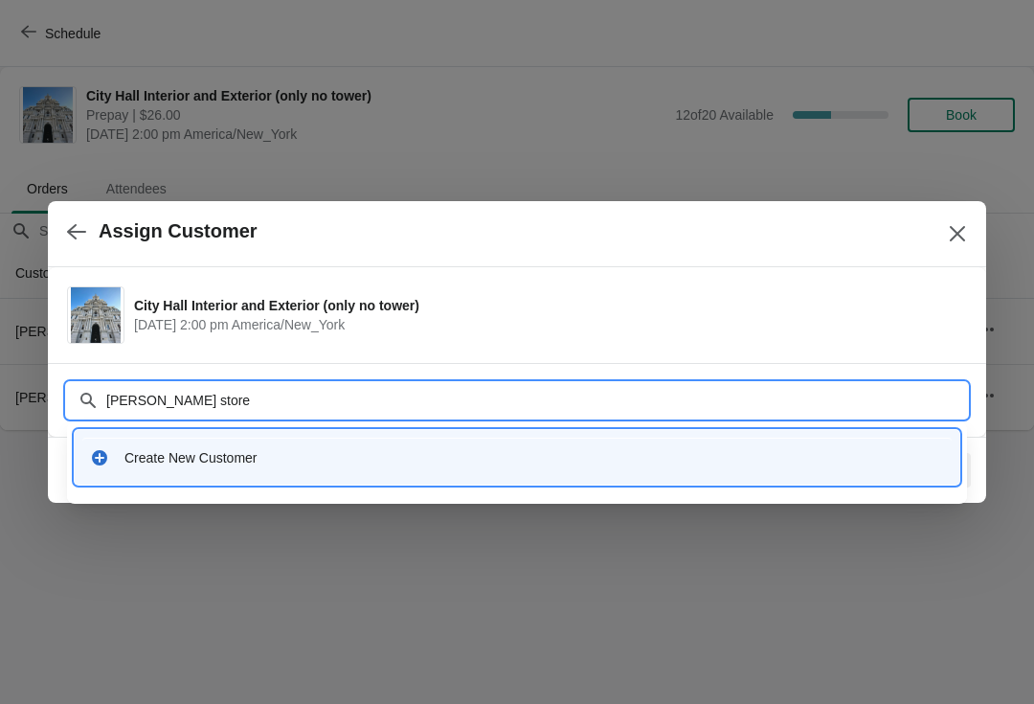
click at [247, 383] on input "Monica store" at bounding box center [536, 400] width 862 height 34
click at [222, 397] on input "Monica store" at bounding box center [536, 400] width 862 height 34
type input "Monica STROE"
click at [357, 477] on div "Create New Customer" at bounding box center [517, 457] width 885 height 55
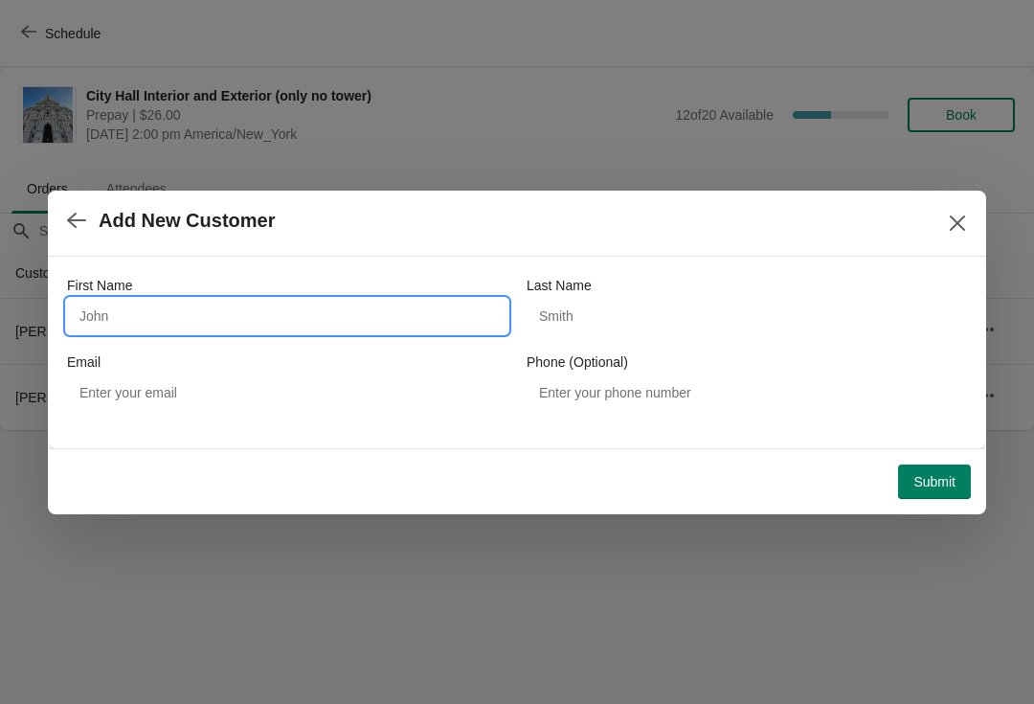
click at [179, 318] on input "First Name" at bounding box center [287, 316] width 441 height 34
type input "MONICA"
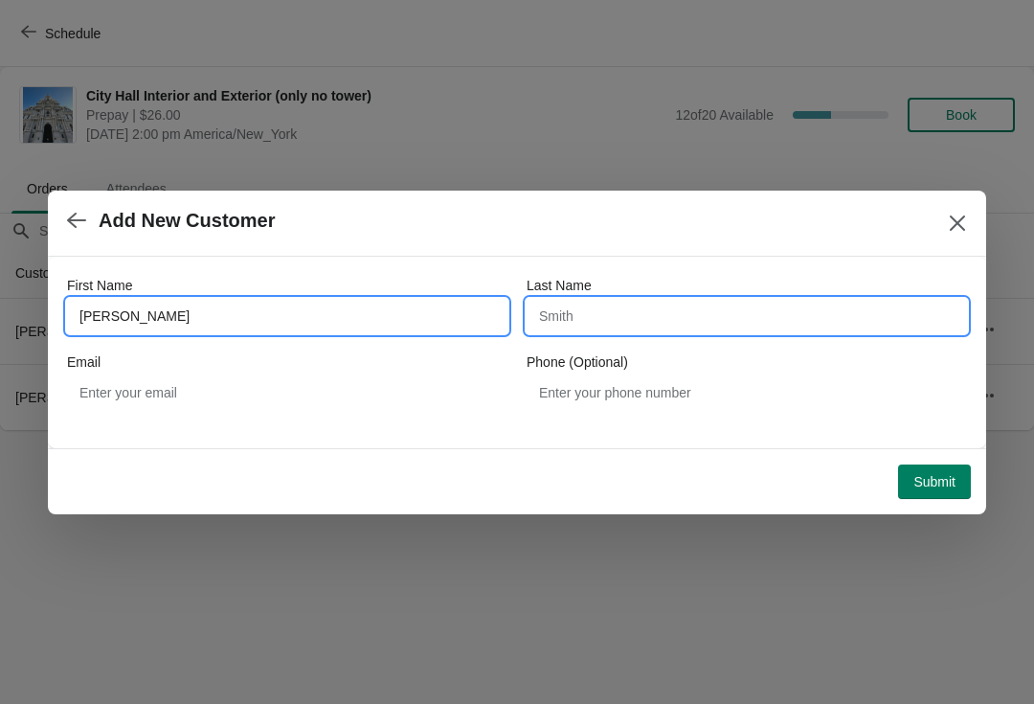
click at [583, 306] on input "Last Name" at bounding box center [747, 316] width 441 height 34
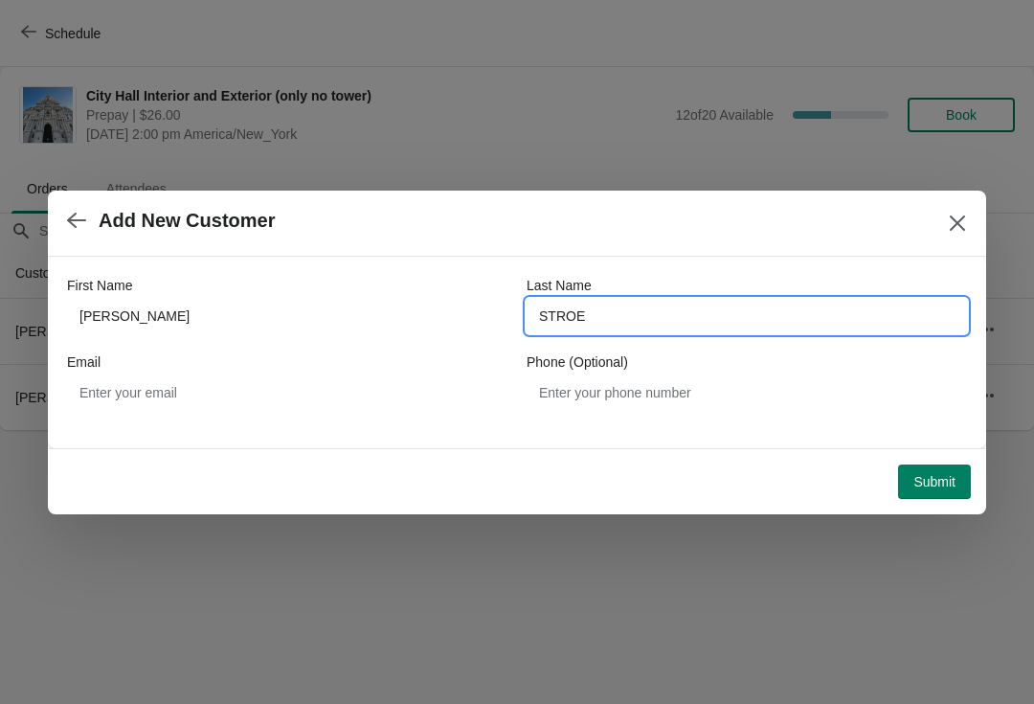
type input "STROE"
click at [927, 489] on span "Submit" at bounding box center [935, 481] width 42 height 15
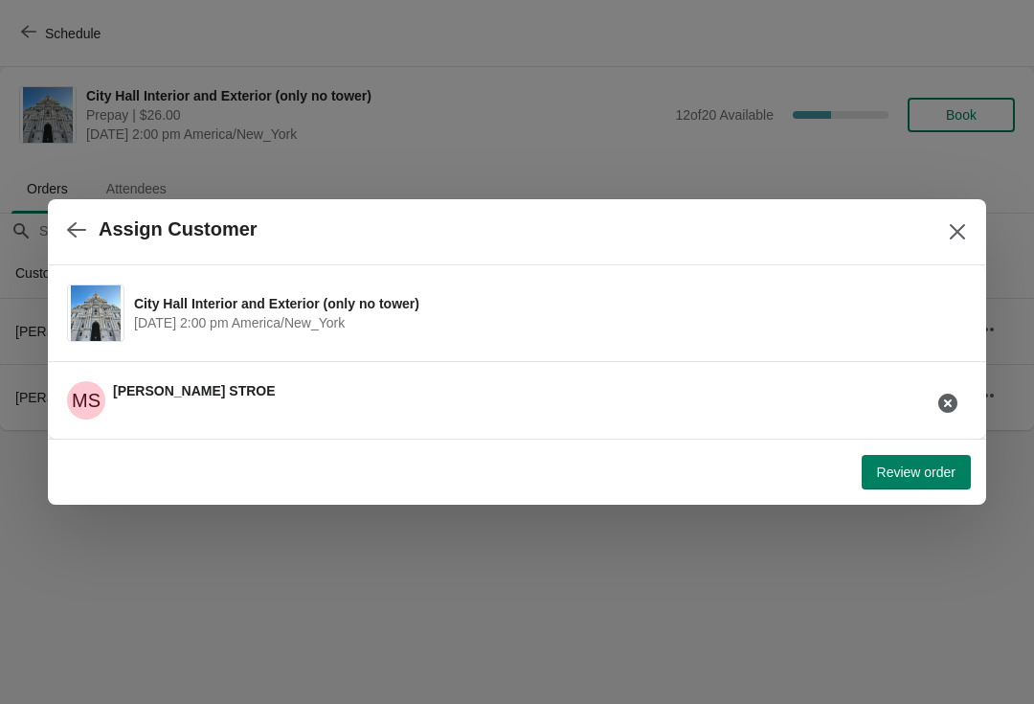
click at [924, 471] on span "Review order" at bounding box center [916, 471] width 79 height 15
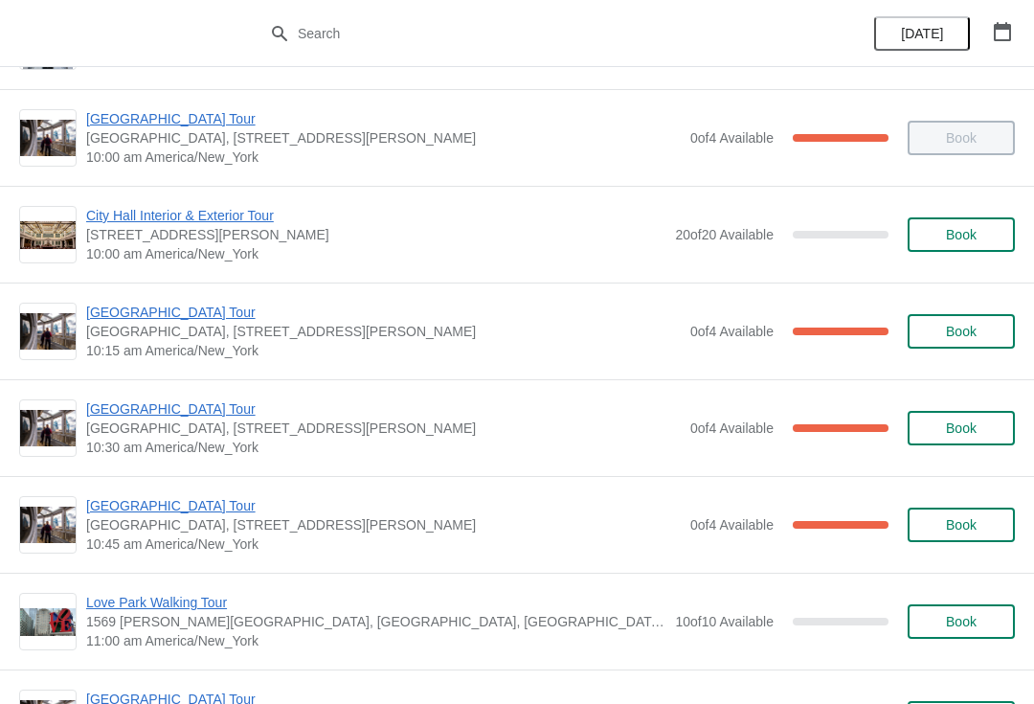
scroll to position [186, 0]
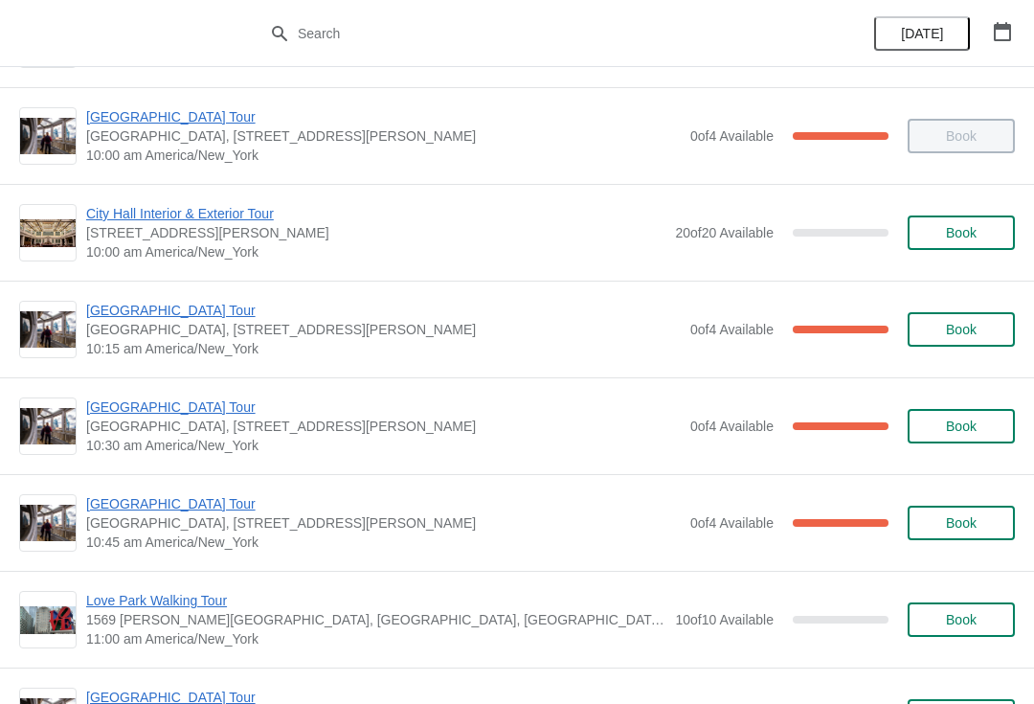
click at [152, 401] on span "[GEOGRAPHIC_DATA] Tour" at bounding box center [383, 406] width 595 height 19
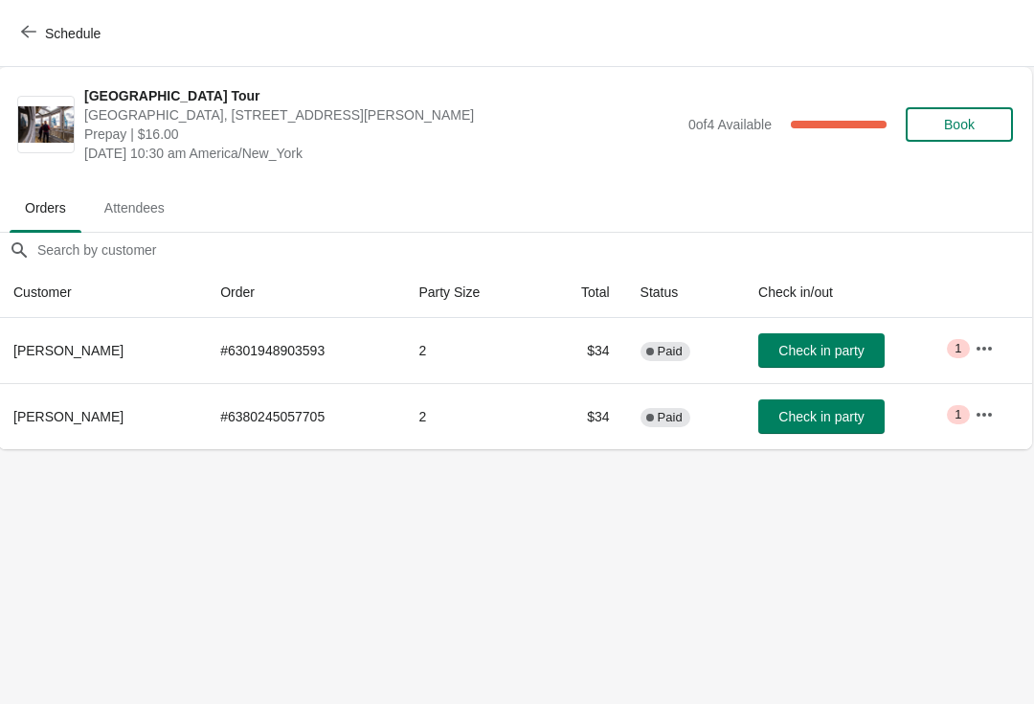
scroll to position [0, 1]
click at [825, 409] on span "Check in party" at bounding box center [822, 416] width 85 height 15
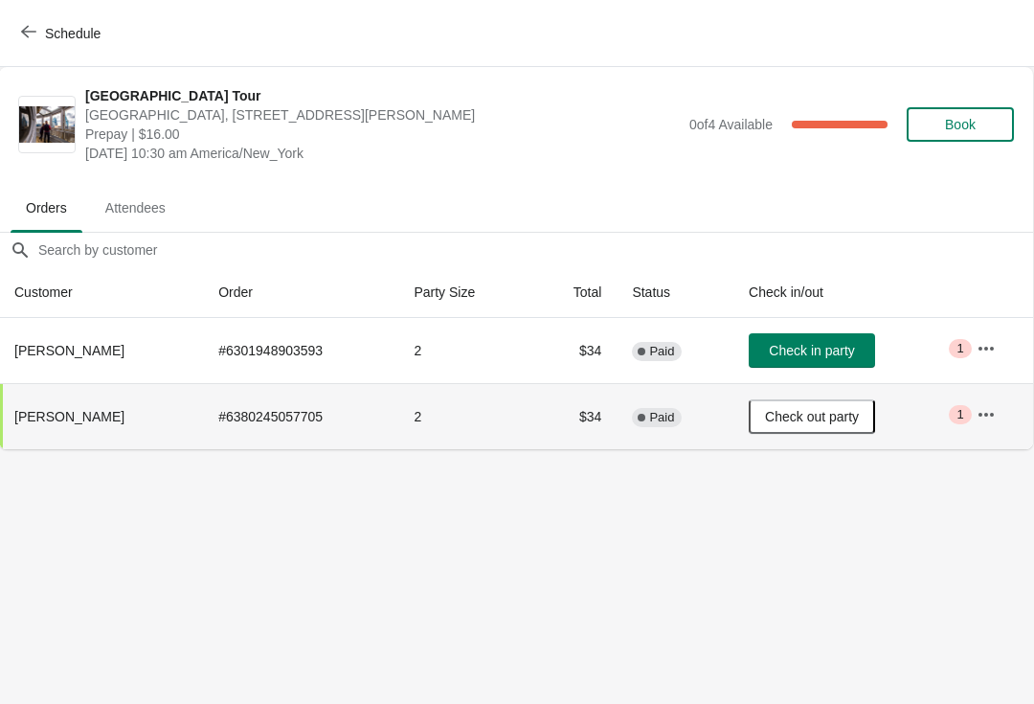
click at [34, 24] on icon "button" at bounding box center [28, 31] width 15 height 15
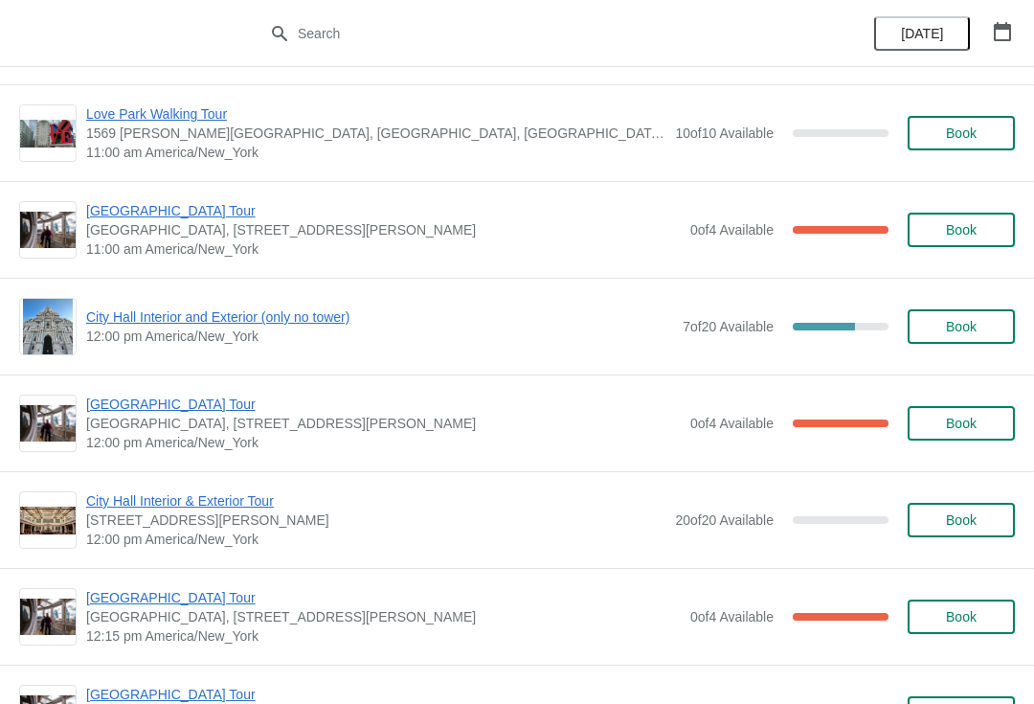
scroll to position [670, 0]
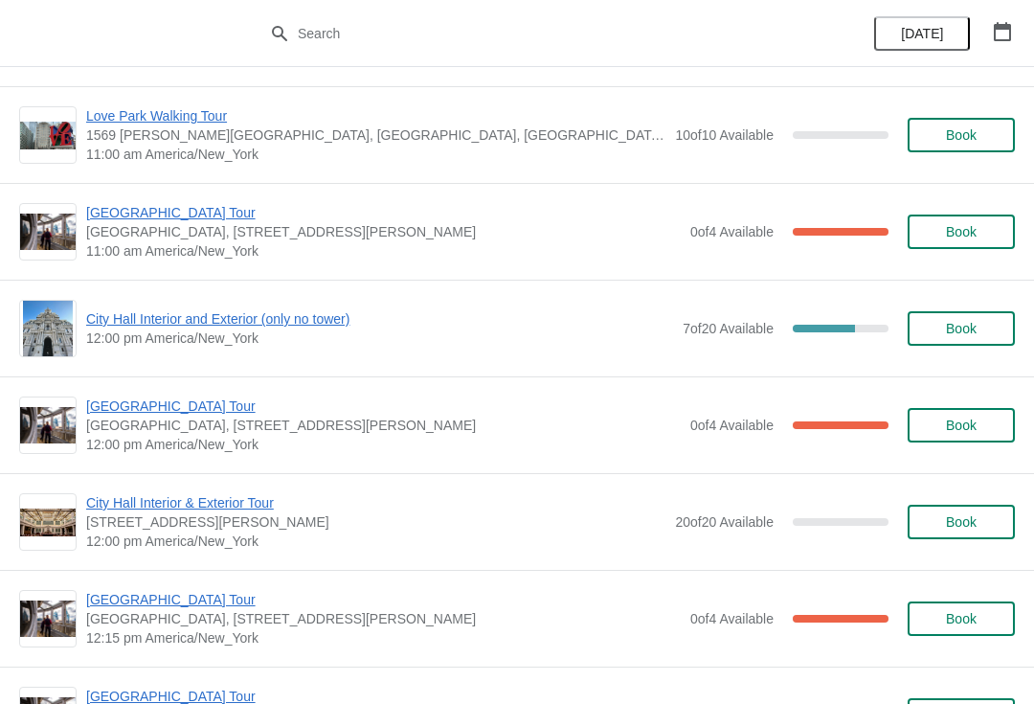
click at [112, 219] on span "[GEOGRAPHIC_DATA] Tour" at bounding box center [383, 212] width 595 height 19
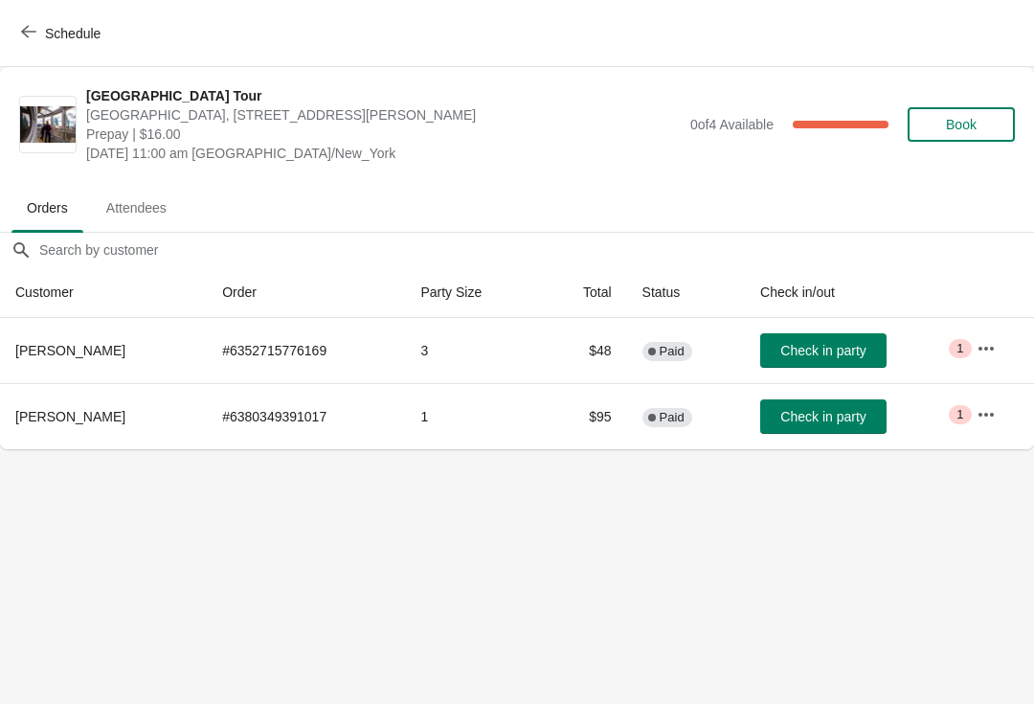
click at [42, 21] on button "Schedule" at bounding box center [63, 33] width 106 height 34
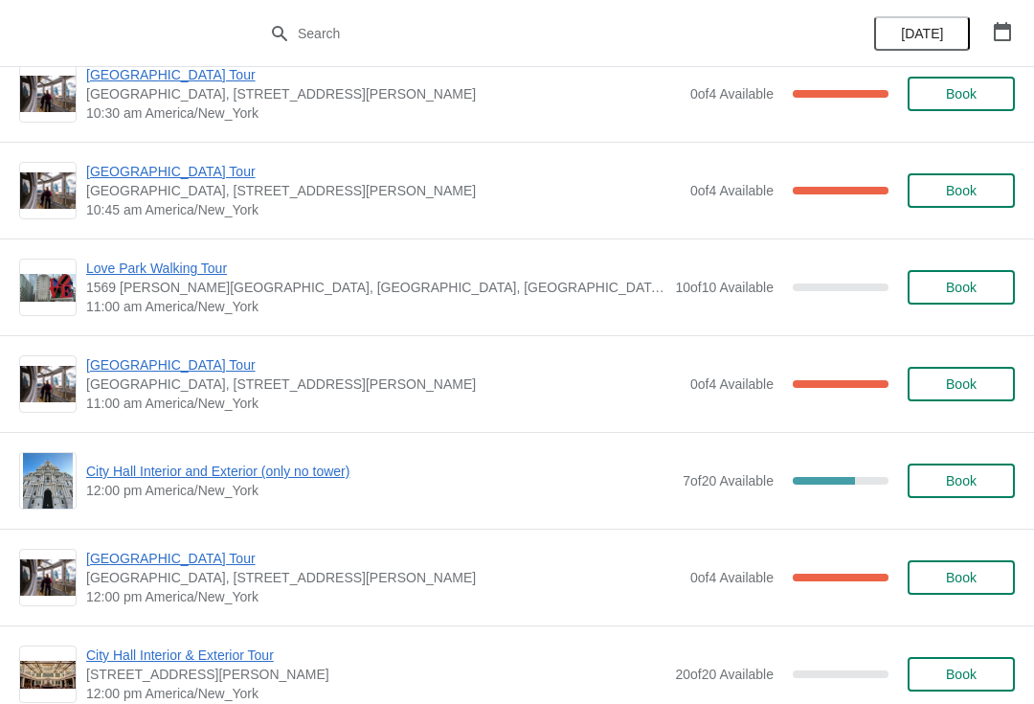
scroll to position [523, 0]
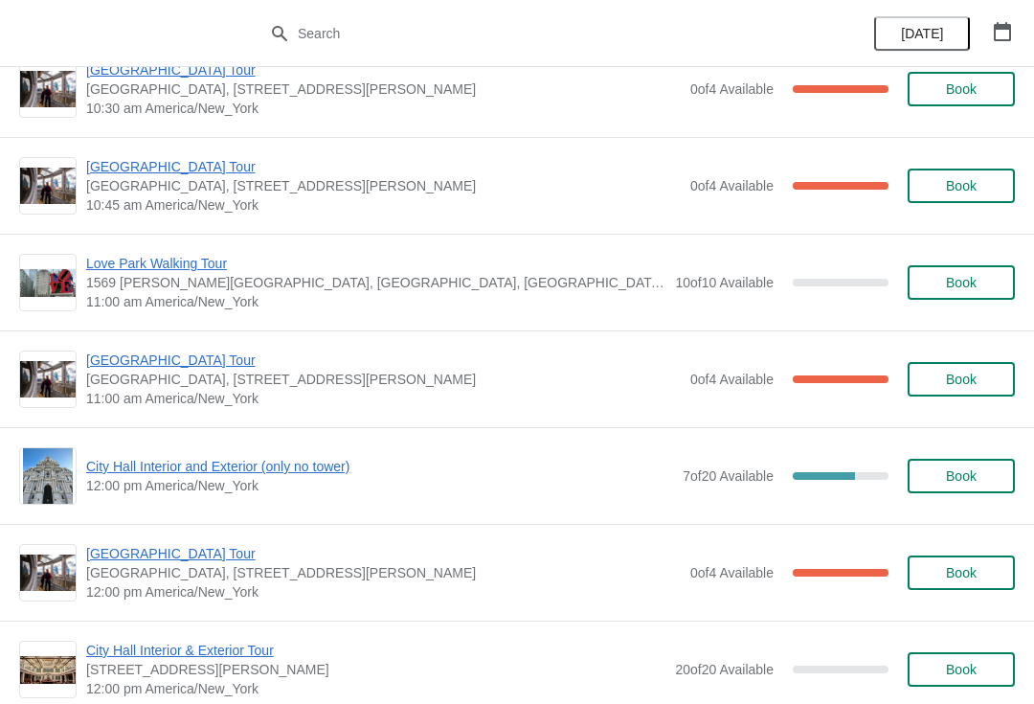
click at [127, 369] on span "[GEOGRAPHIC_DATA] Tour" at bounding box center [383, 359] width 595 height 19
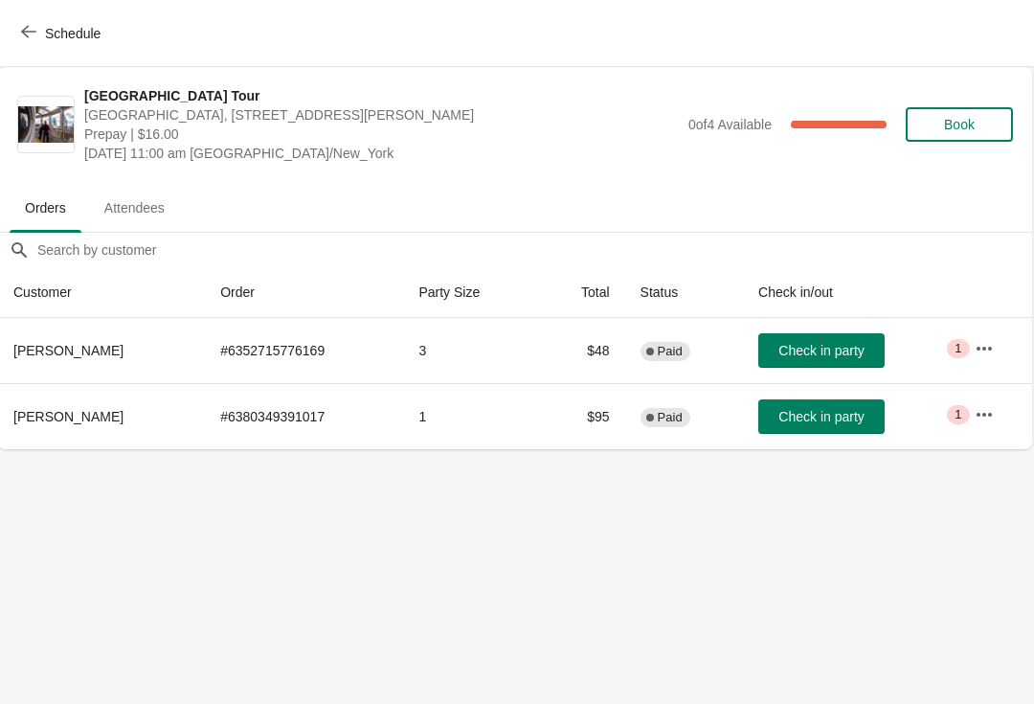
scroll to position [0, 1]
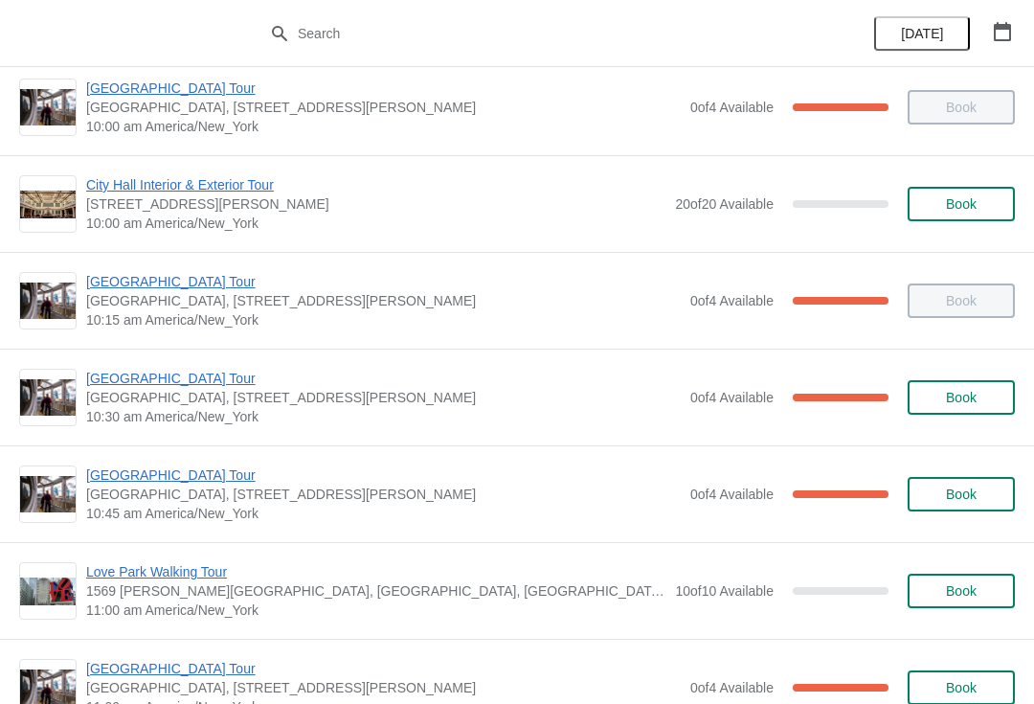
scroll to position [215, 0]
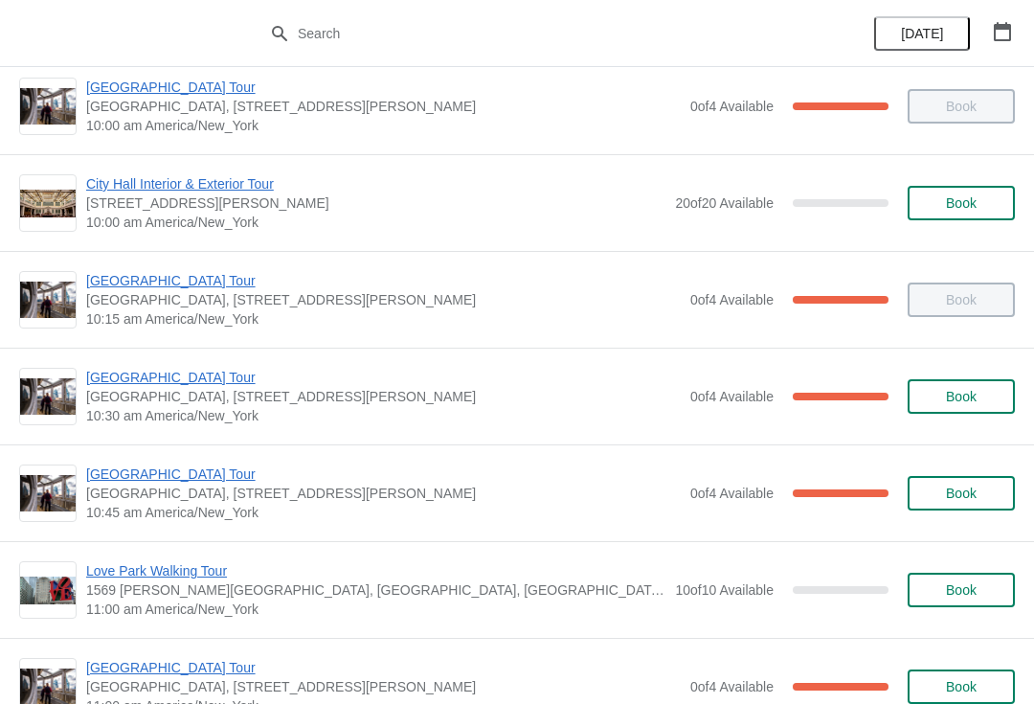
click at [125, 384] on span "[GEOGRAPHIC_DATA] Tour" at bounding box center [383, 377] width 595 height 19
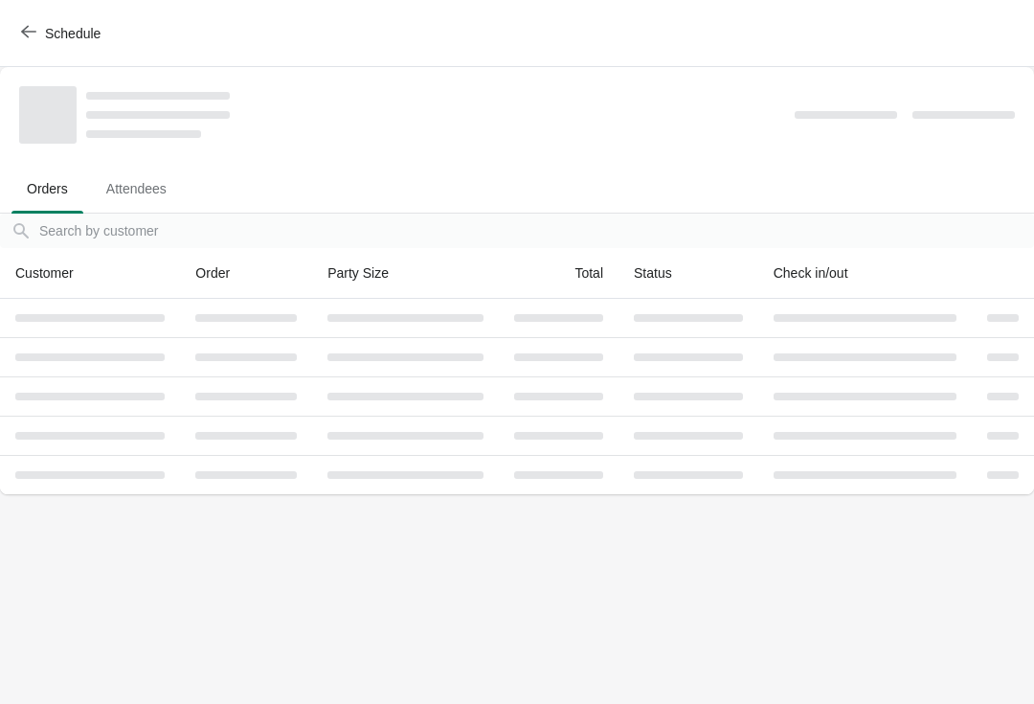
scroll to position [0, 0]
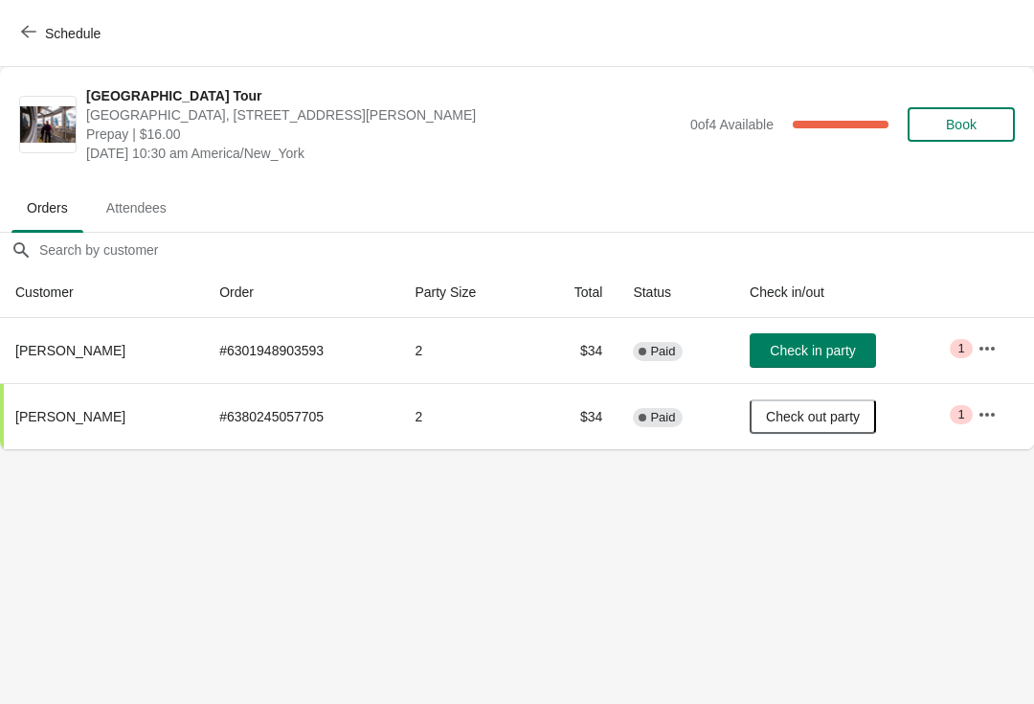
click at [805, 364] on button "Check in party" at bounding box center [813, 350] width 126 height 34
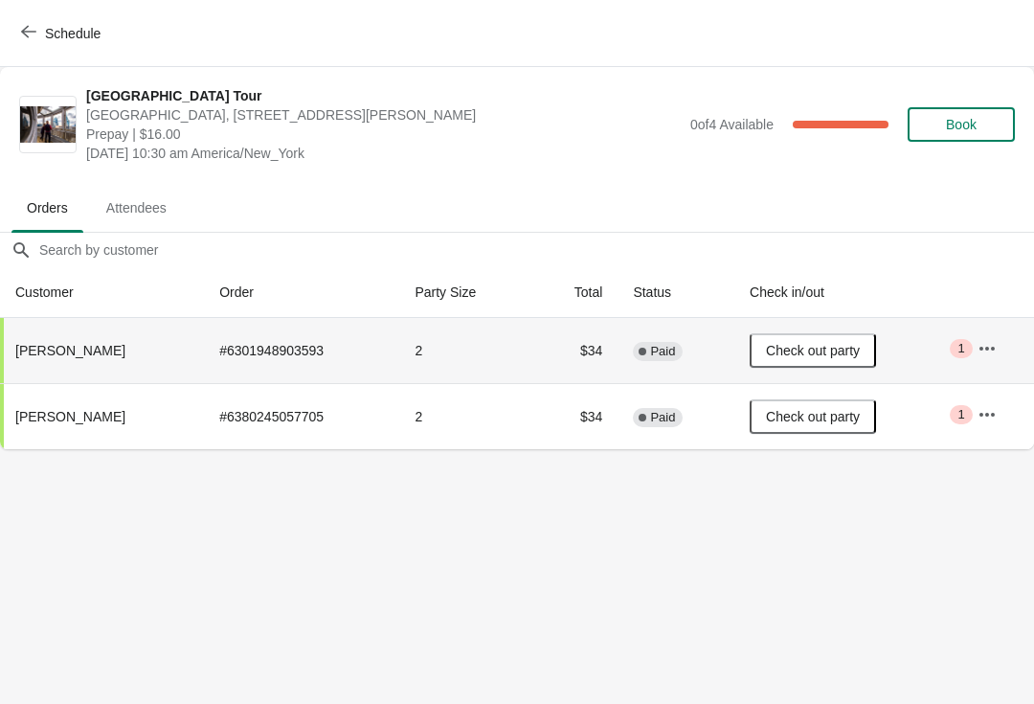
click at [36, 43] on button "Schedule" at bounding box center [63, 33] width 106 height 34
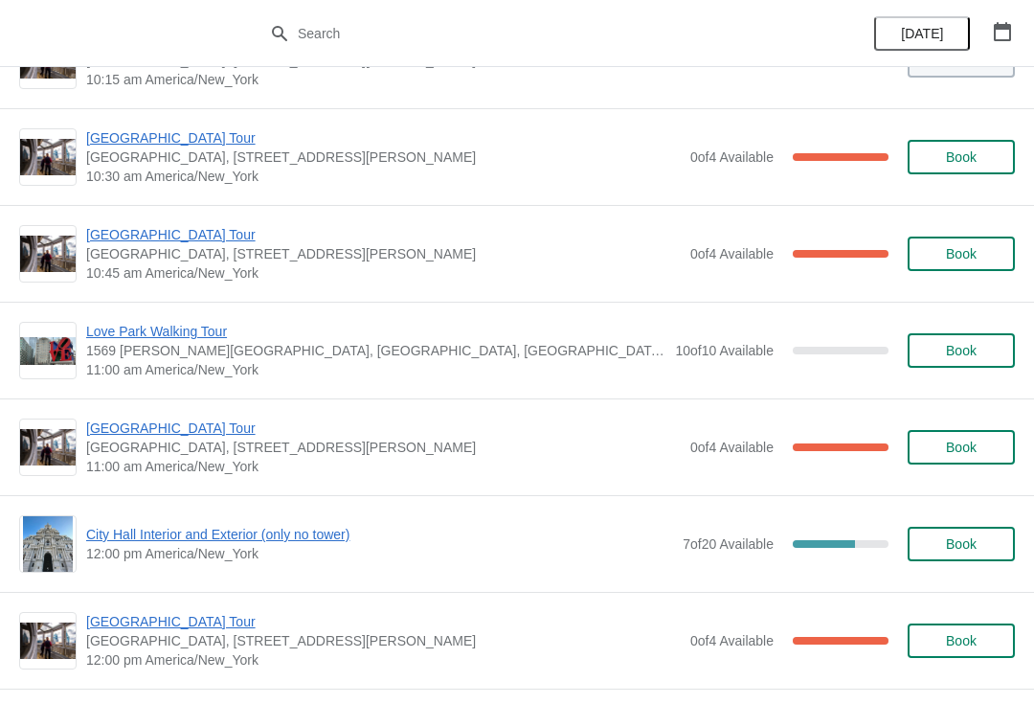
scroll to position [456, 0]
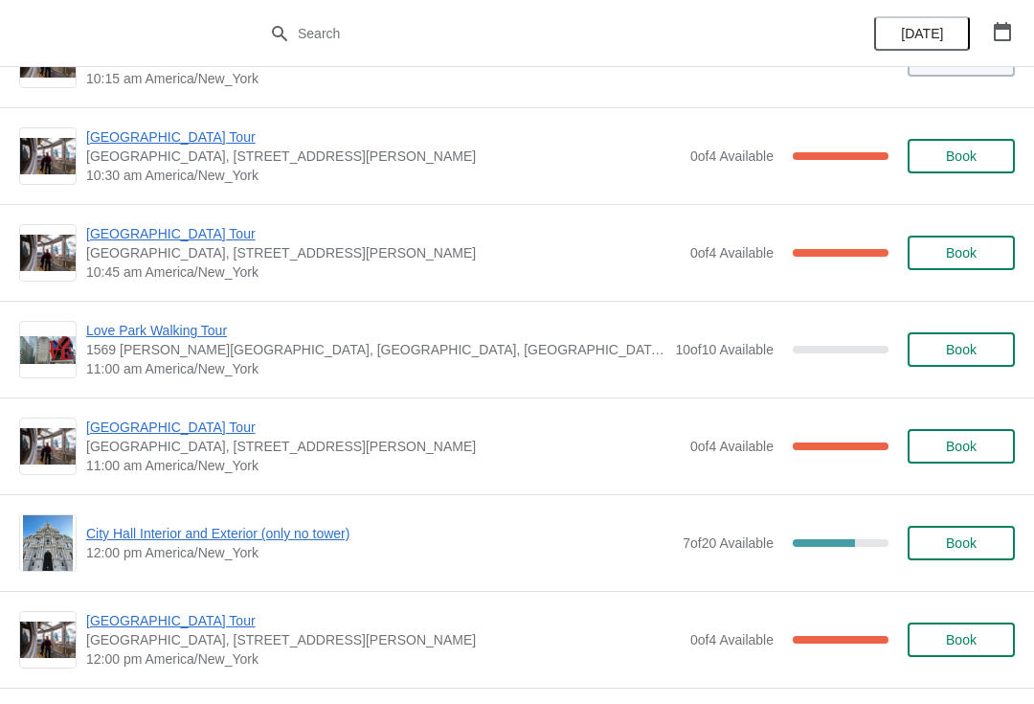
click at [172, 429] on span "[GEOGRAPHIC_DATA] Tour" at bounding box center [383, 427] width 595 height 19
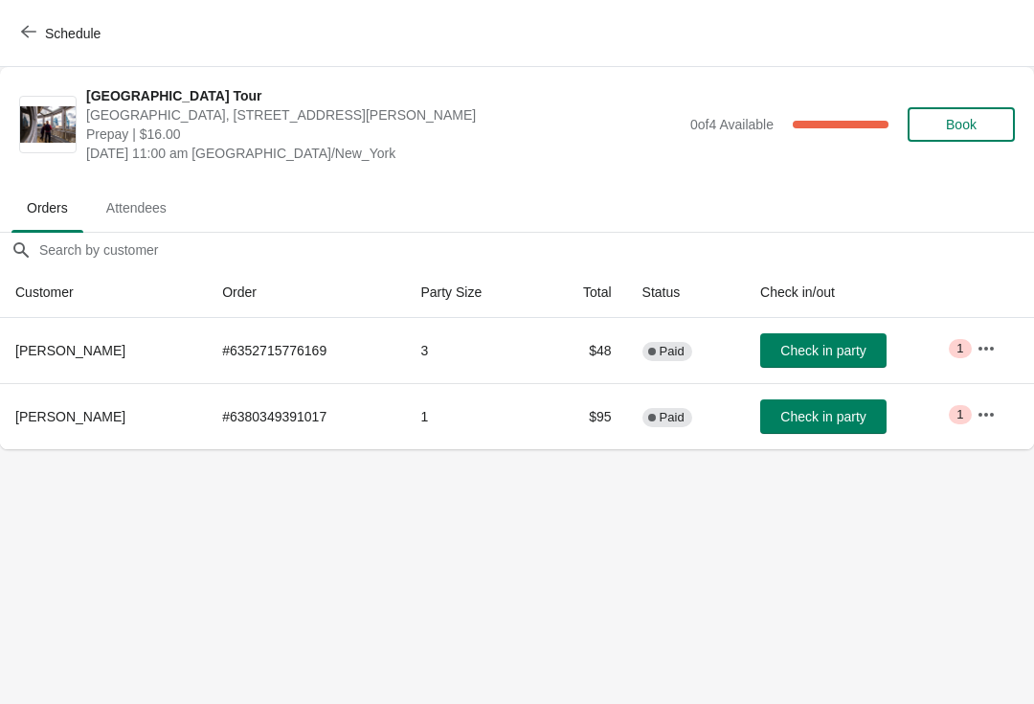
click at [38, 27] on span "Schedule" at bounding box center [63, 33] width 76 height 18
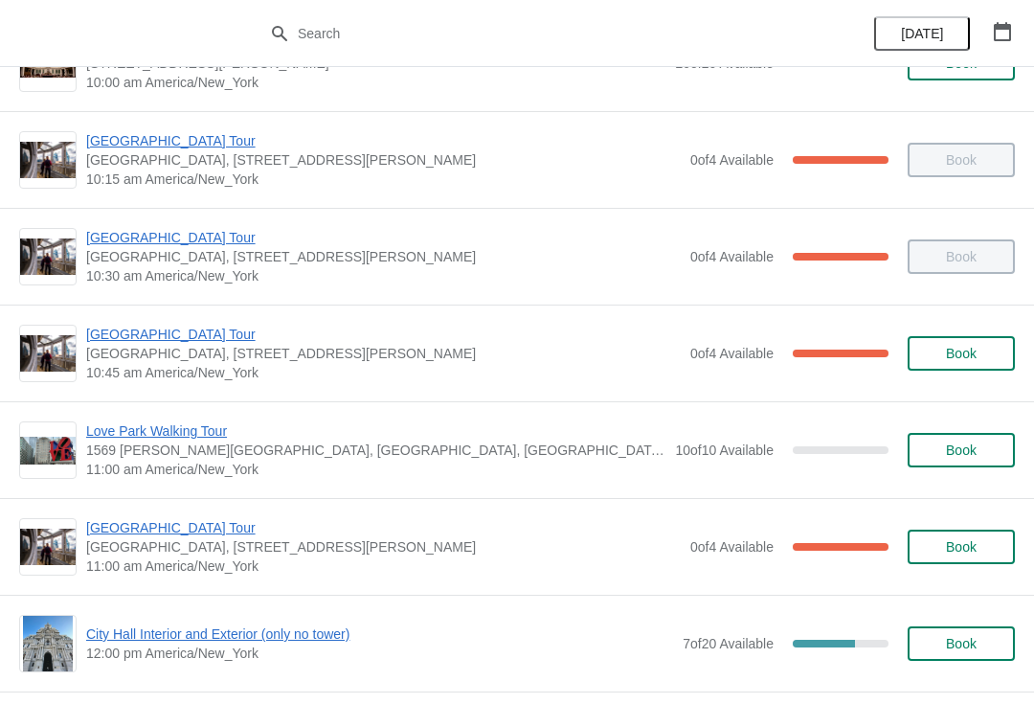
scroll to position [354, 0]
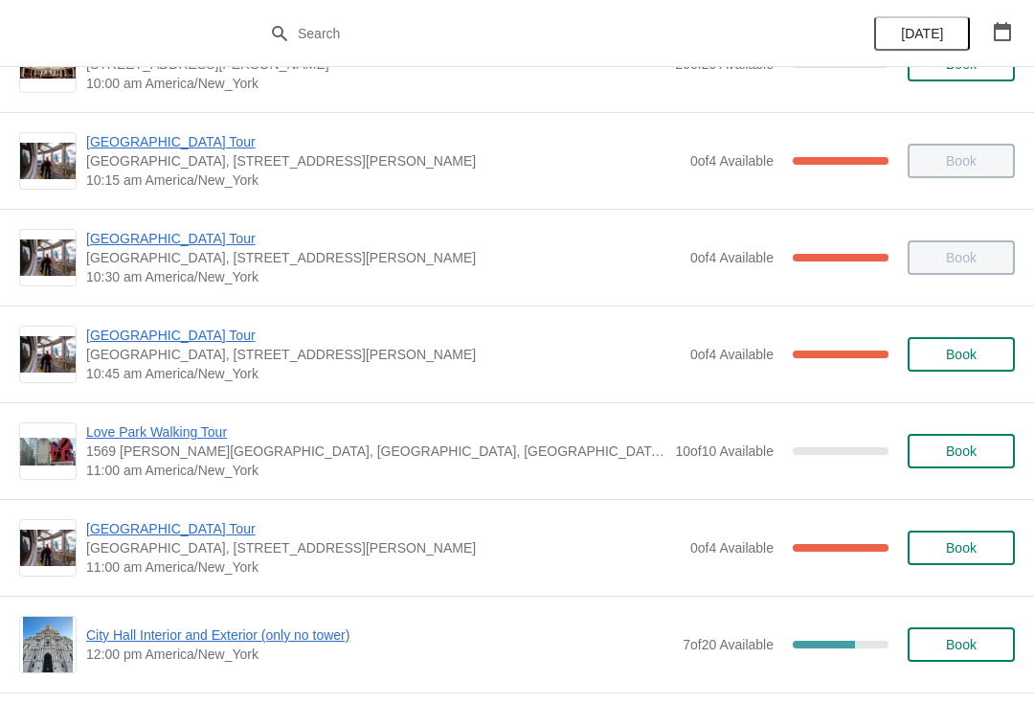
click at [107, 343] on span "[GEOGRAPHIC_DATA] Tour" at bounding box center [383, 335] width 595 height 19
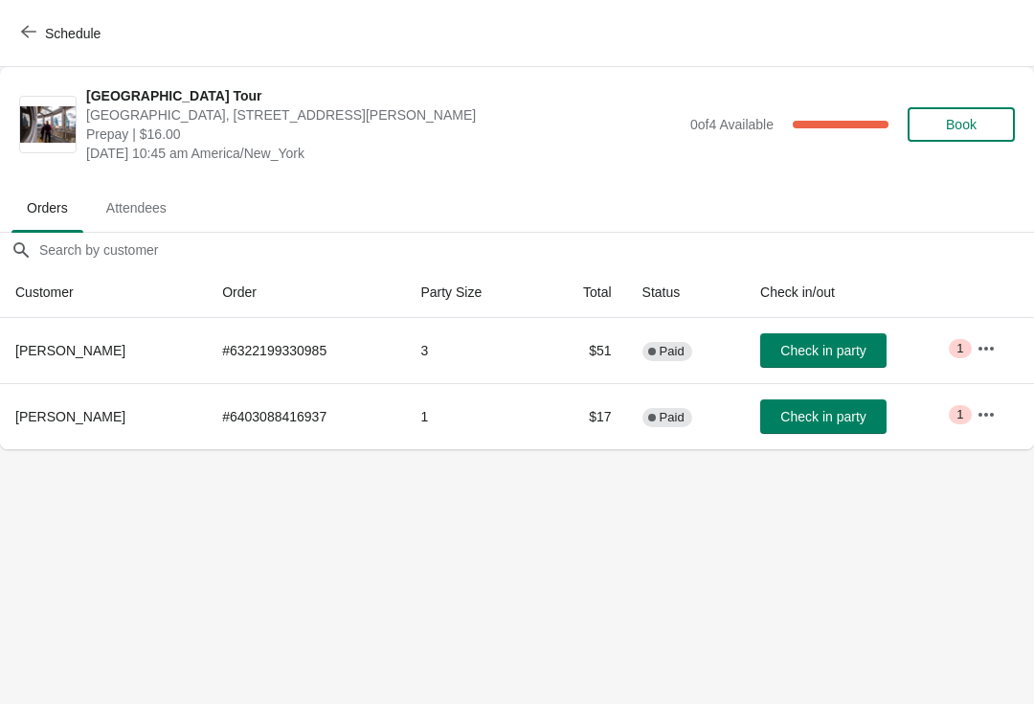
click at [820, 409] on span "Check in party" at bounding box center [822, 416] width 85 height 15
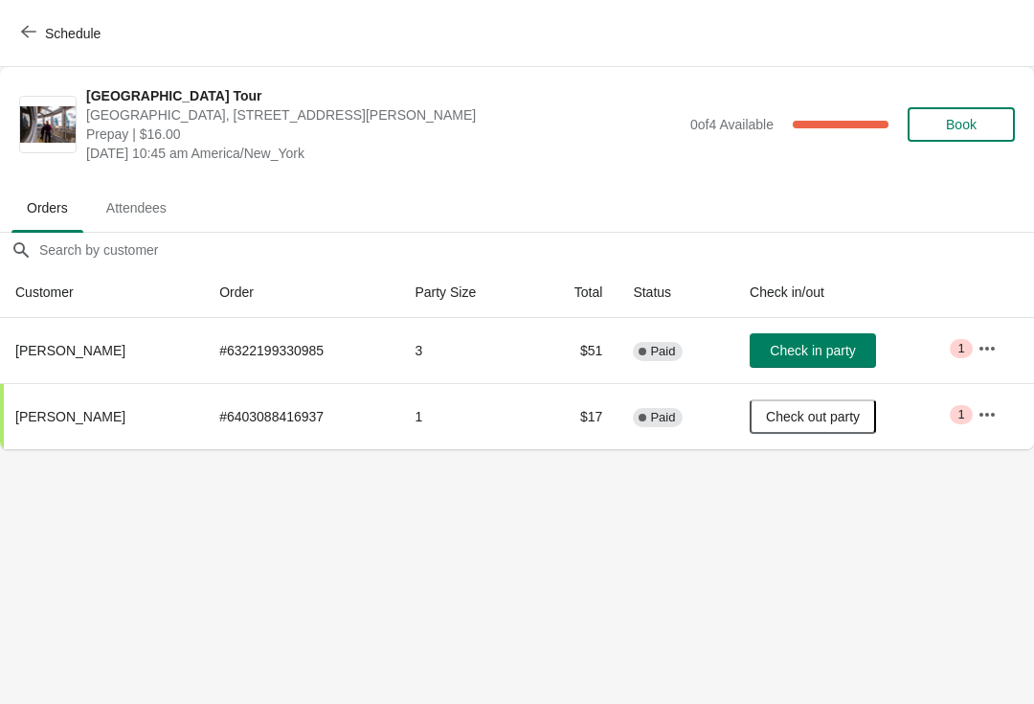
click at [1019, 44] on div "Schedule" at bounding box center [517, 33] width 1034 height 67
click at [39, 34] on span "Schedule" at bounding box center [63, 33] width 76 height 18
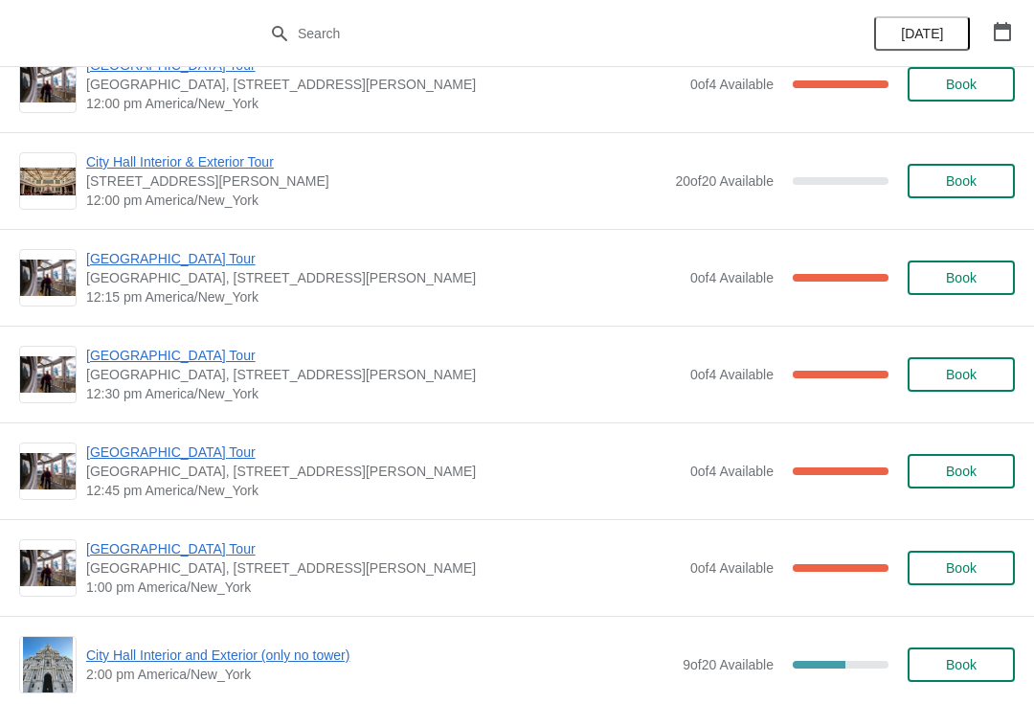
scroll to position [1009, 0]
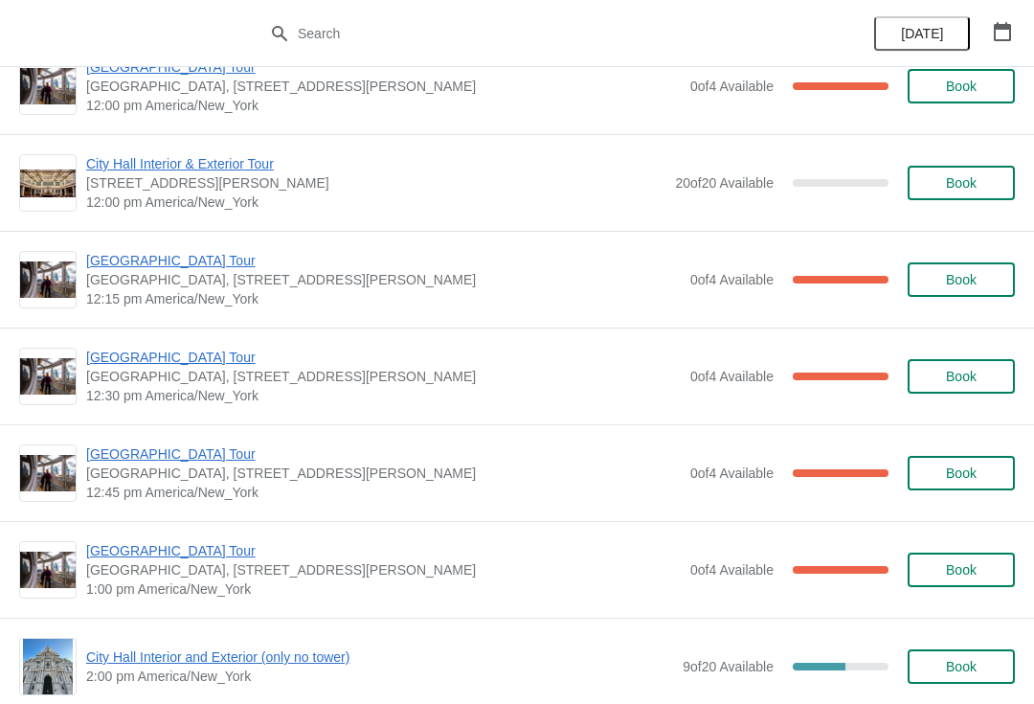
click at [127, 160] on span "City Hall Interior & Exterior Tour" at bounding box center [375, 163] width 579 height 19
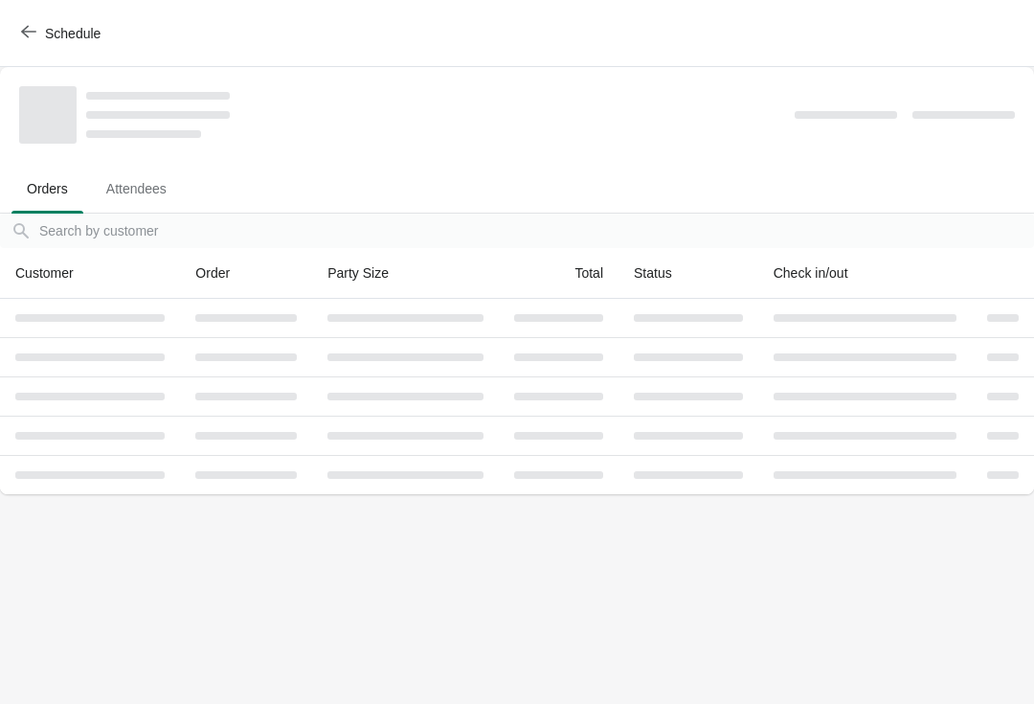
scroll to position [0, 0]
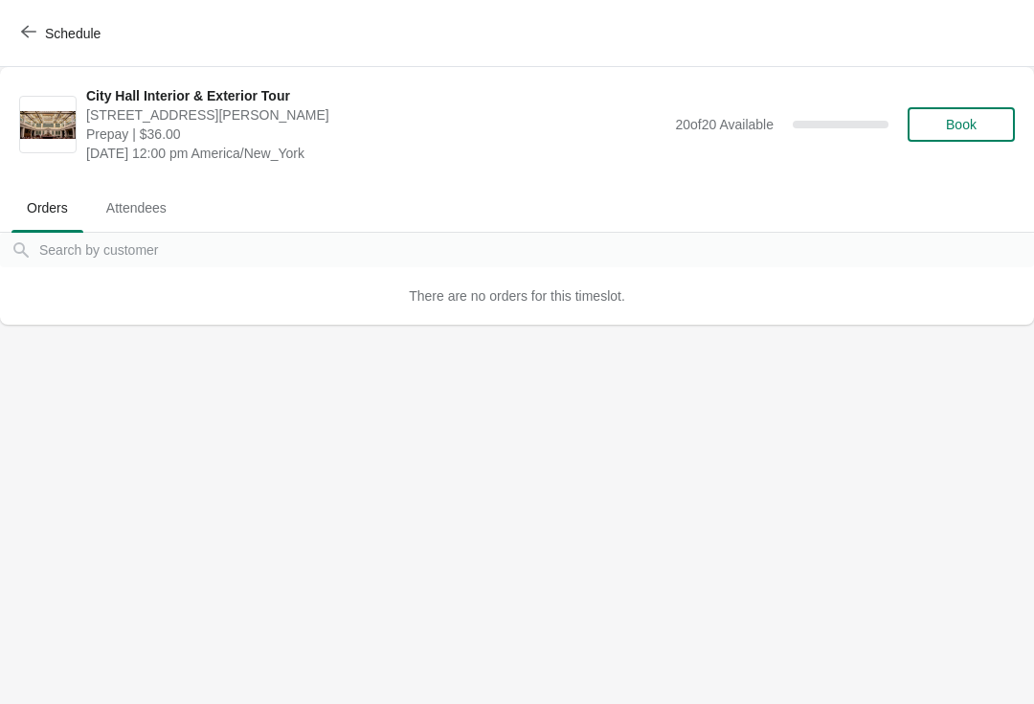
click at [976, 122] on span "Book" at bounding box center [961, 124] width 31 height 15
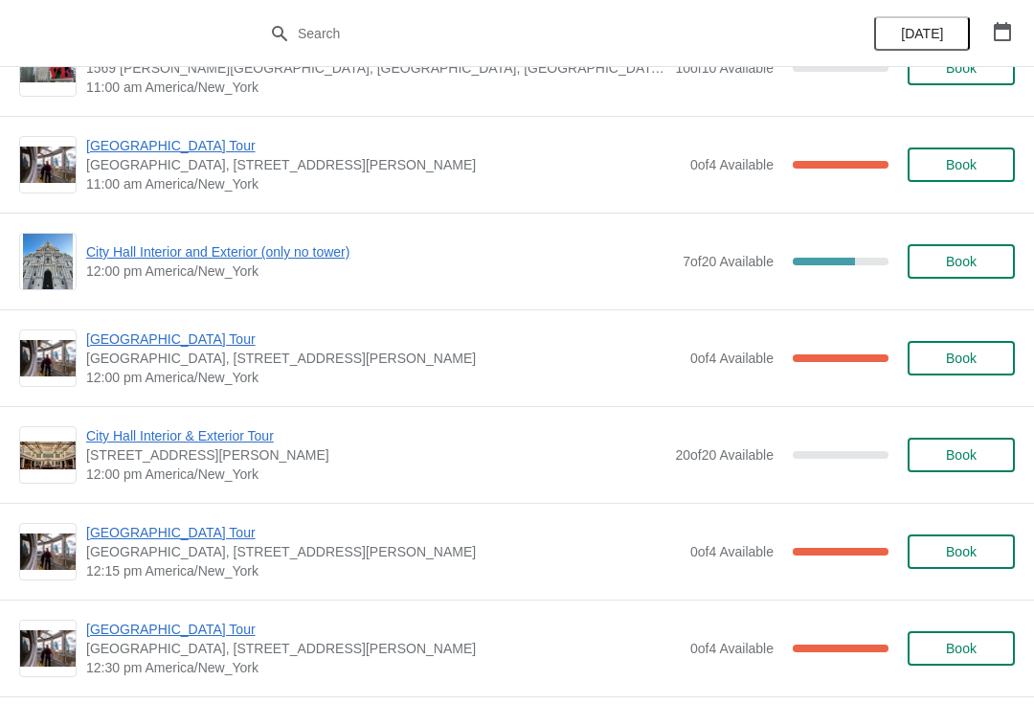
scroll to position [738, 0]
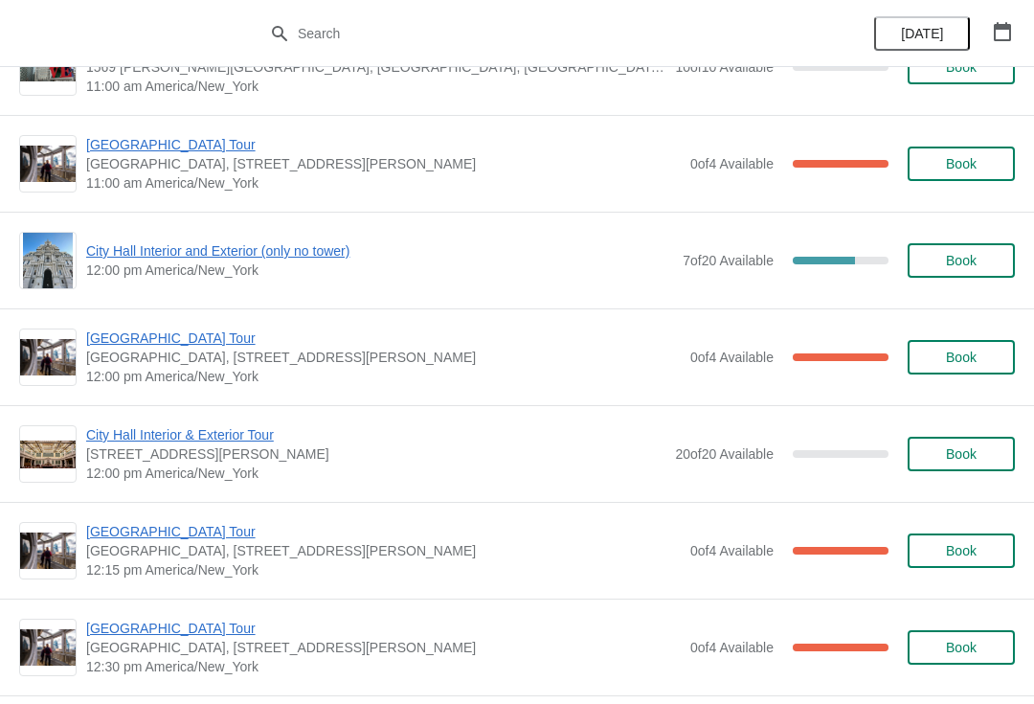
click at [234, 258] on span "City Hall Interior and Exterior (only no tower)" at bounding box center [379, 250] width 587 height 19
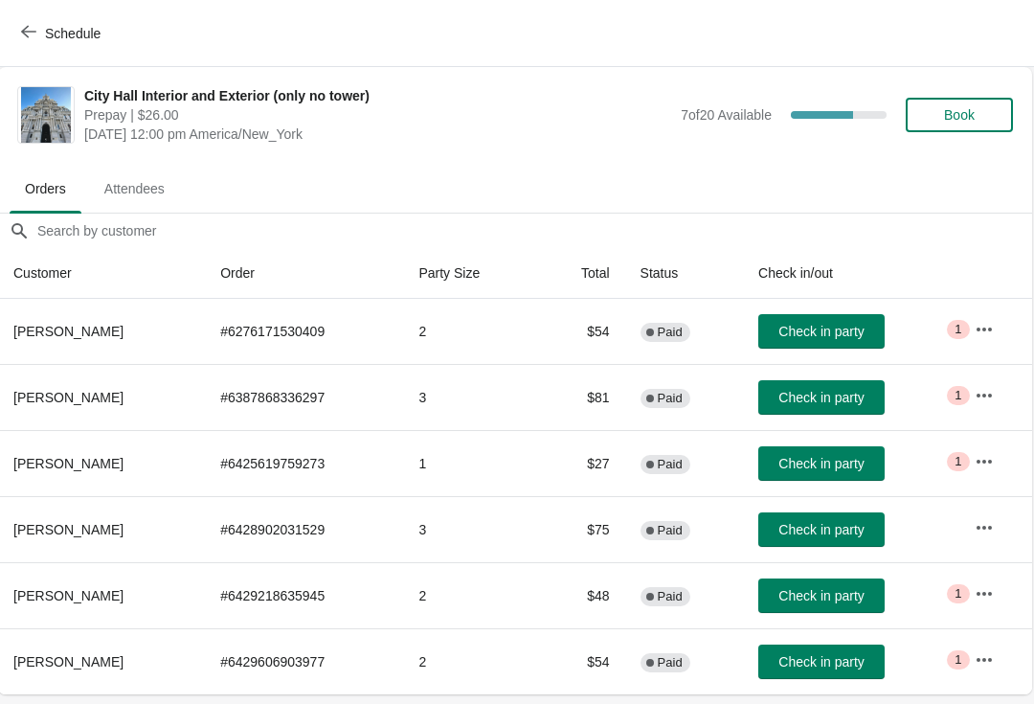
scroll to position [0, 1]
click at [958, 117] on span "Book" at bounding box center [960, 114] width 31 height 15
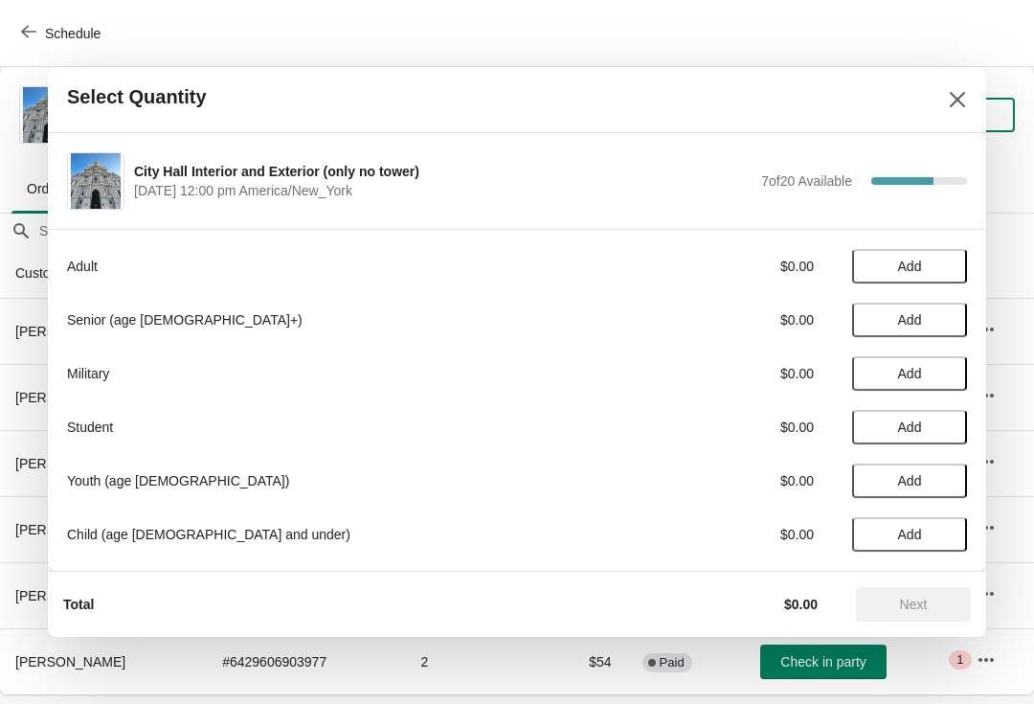
click at [918, 419] on span "Add" at bounding box center [910, 426] width 24 height 15
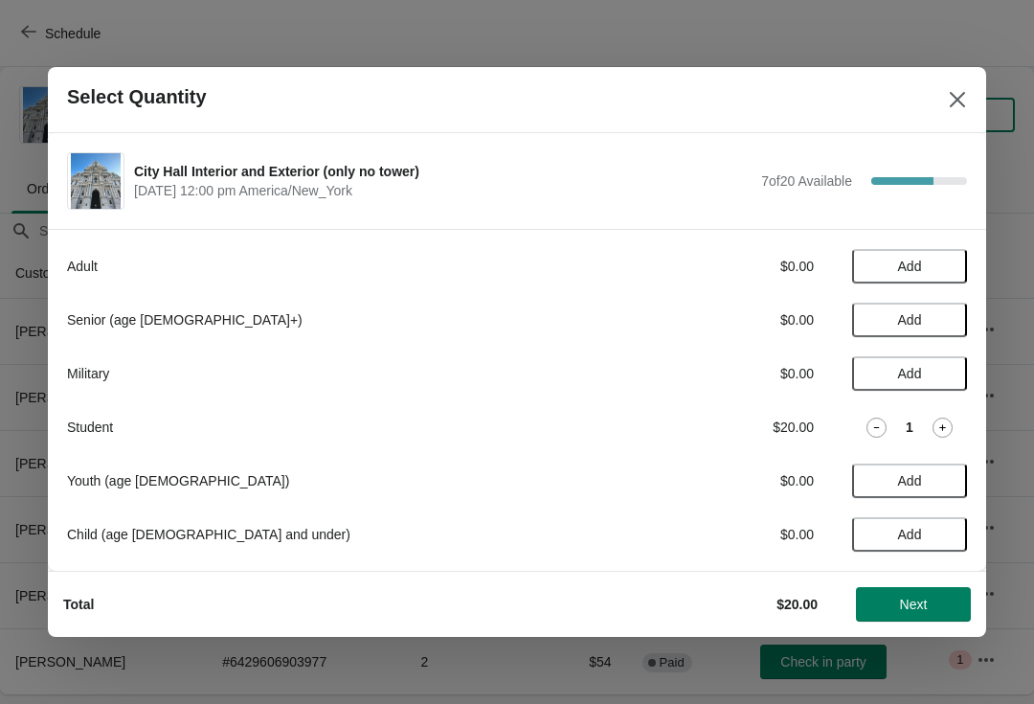
click at [902, 269] on span "Add" at bounding box center [910, 266] width 24 height 15
click at [921, 608] on span "Next" at bounding box center [914, 604] width 28 height 15
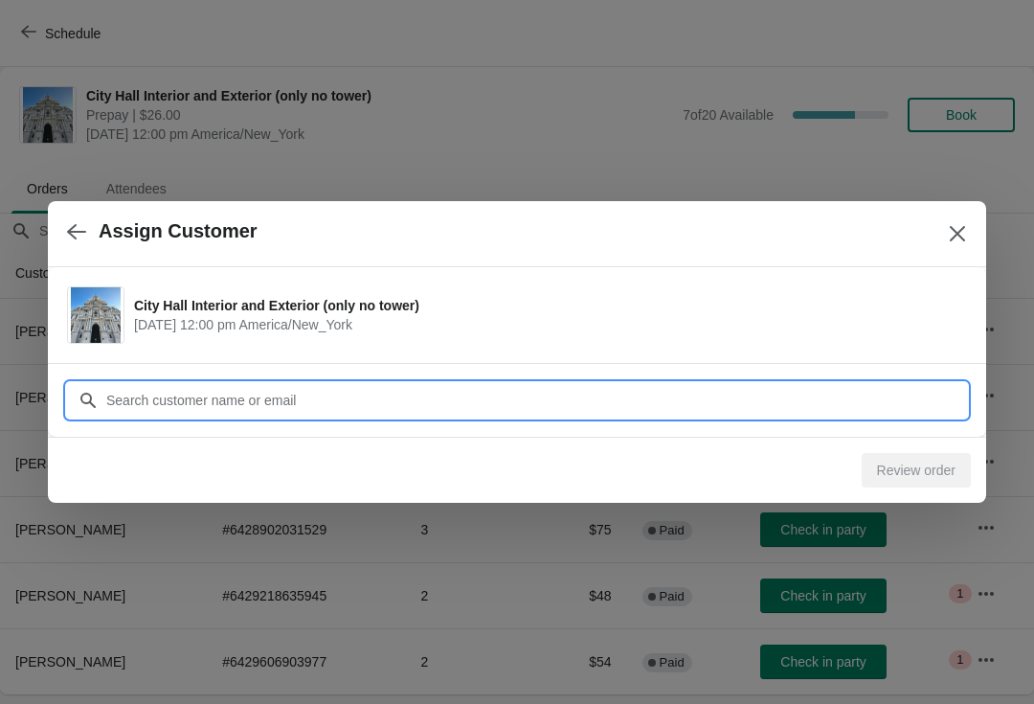
click at [179, 388] on input "Customer" at bounding box center [536, 400] width 862 height 34
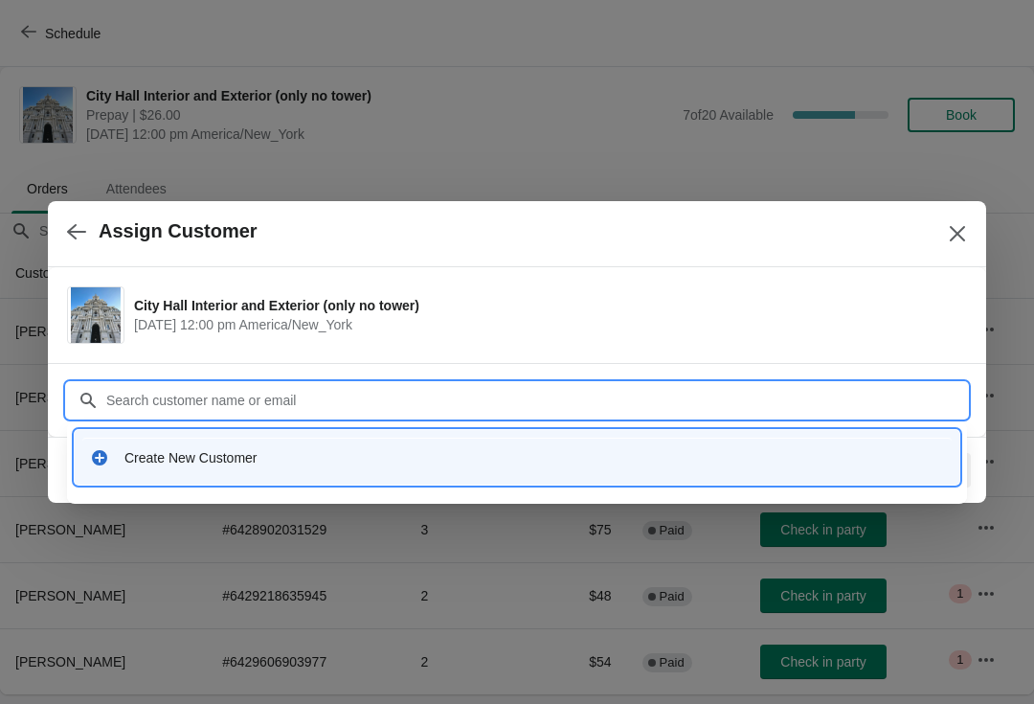
click at [153, 396] on input "Customer" at bounding box center [536, 400] width 862 height 34
click at [160, 453] on div "Create New Customer" at bounding box center [534, 457] width 820 height 19
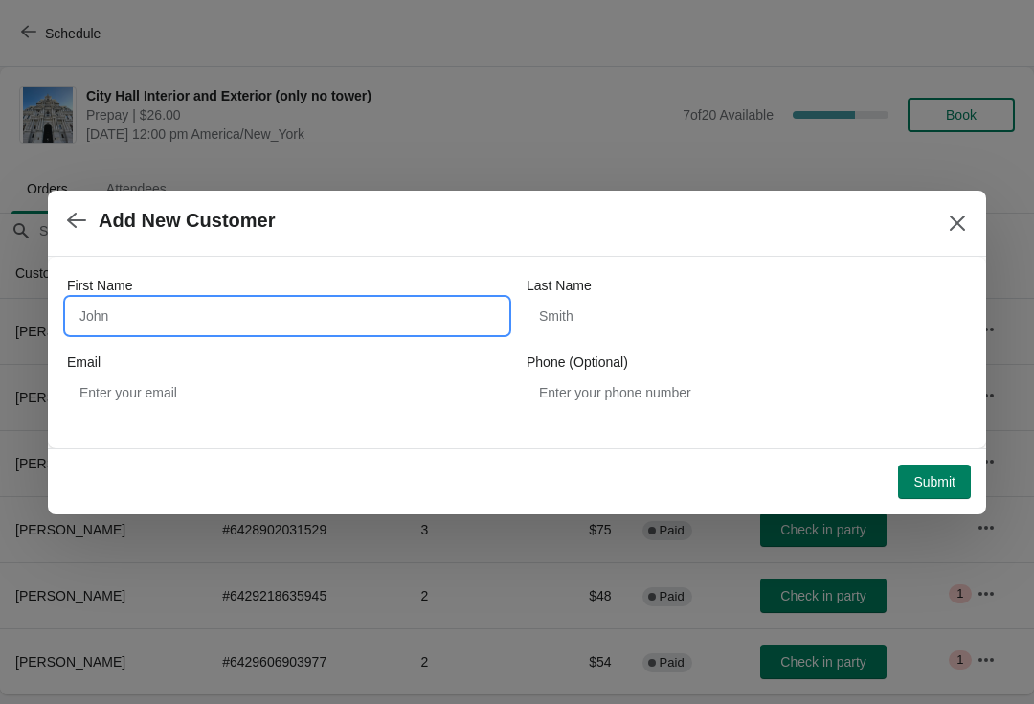
click at [137, 312] on input "First Name" at bounding box center [287, 316] width 441 height 34
type input "Jasmine"
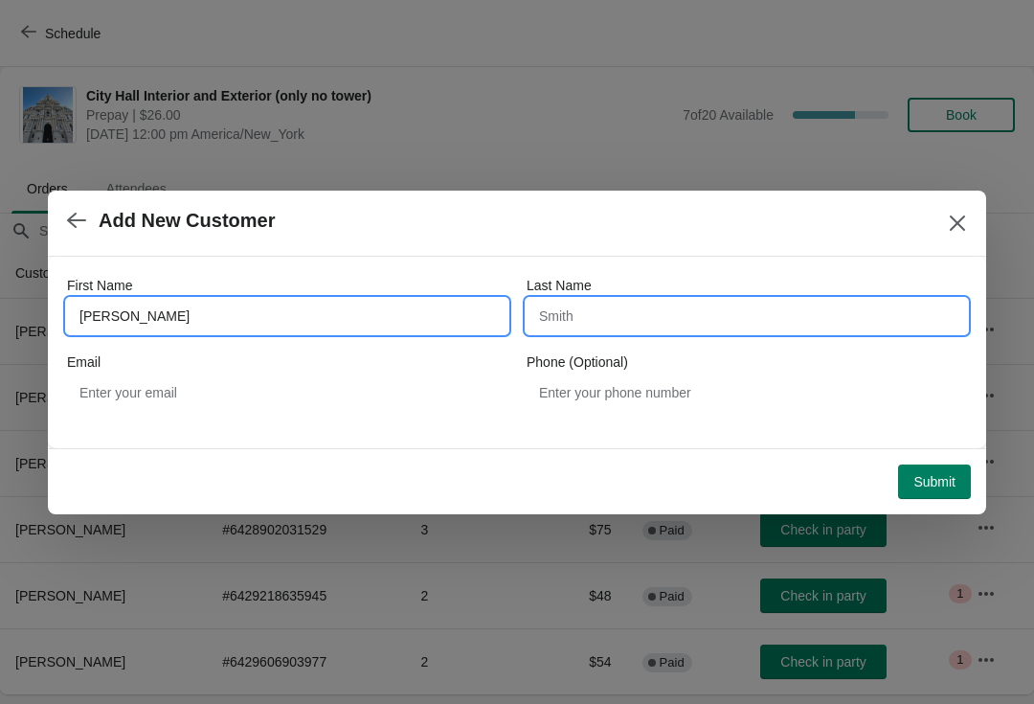
click at [571, 311] on input "Last Name" at bounding box center [747, 316] width 441 height 34
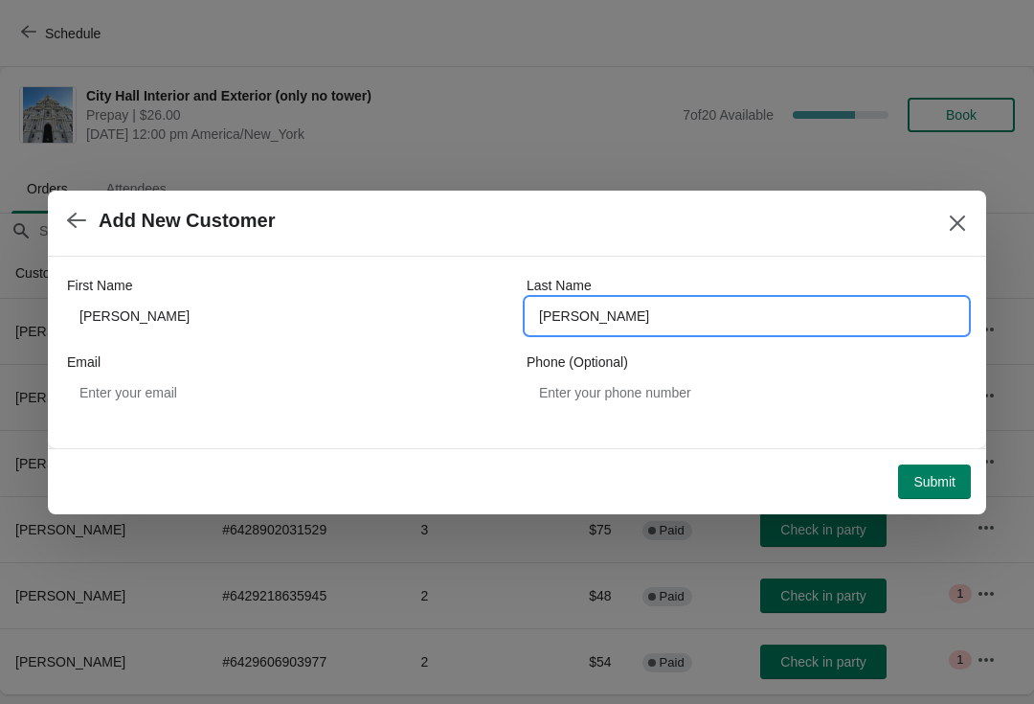
type input "Ferrell"
click at [918, 480] on span "Submit" at bounding box center [935, 481] width 42 height 15
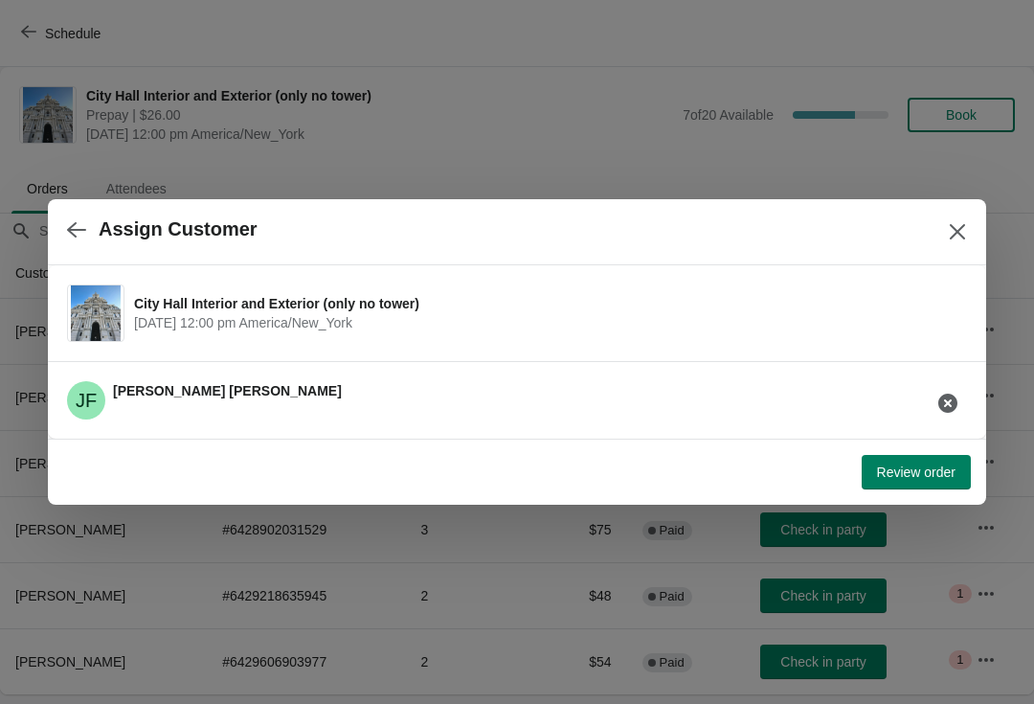
click at [902, 455] on button "Review order" at bounding box center [916, 472] width 109 height 34
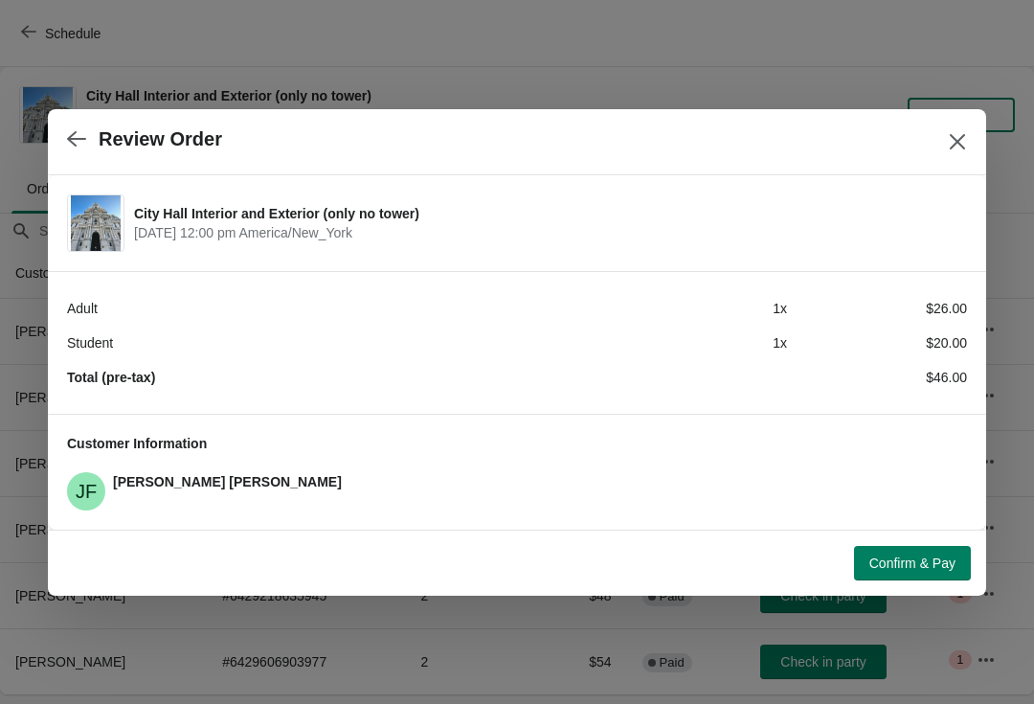
click at [910, 546] on button "Confirm & Pay" at bounding box center [912, 563] width 117 height 34
